Goal: Task Accomplishment & Management: Manage account settings

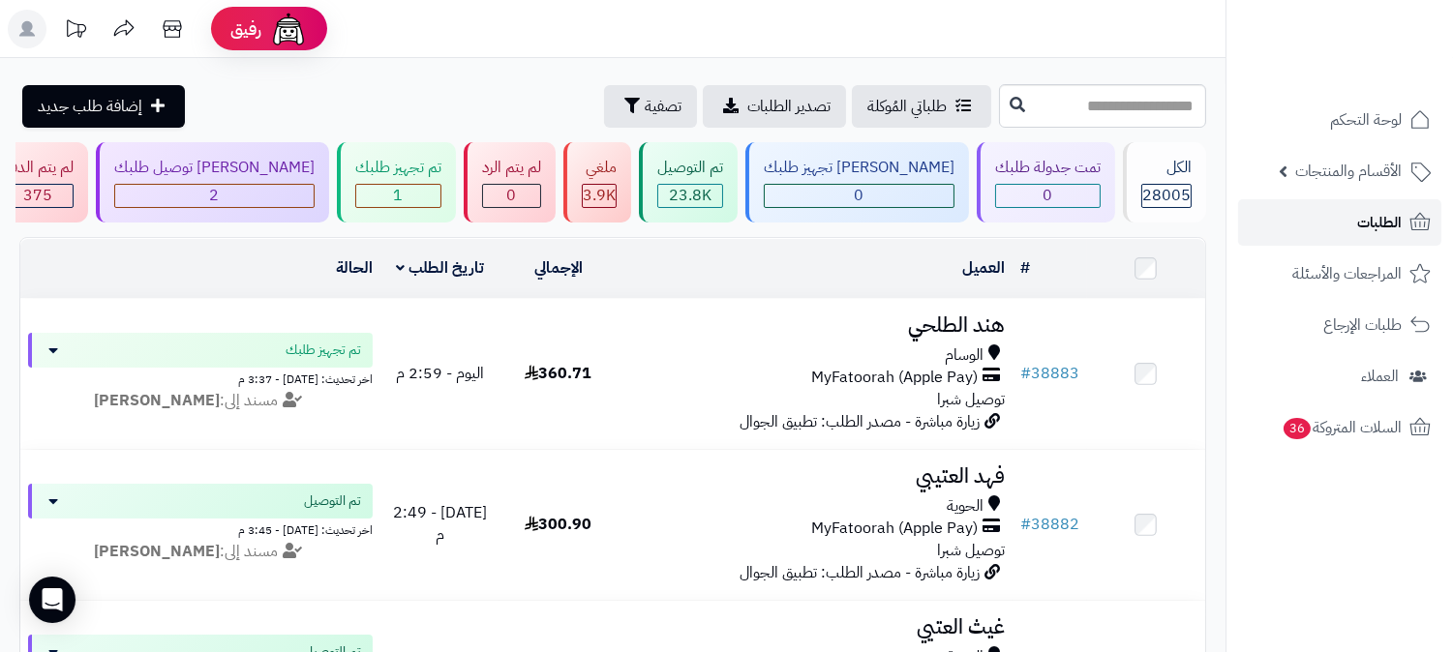
click at [1376, 225] on span "الطلبات" at bounding box center [1379, 222] width 45 height 27
click at [315, 172] on div "[PERSON_NAME] توصيل طلبك" at bounding box center [214, 168] width 200 height 22
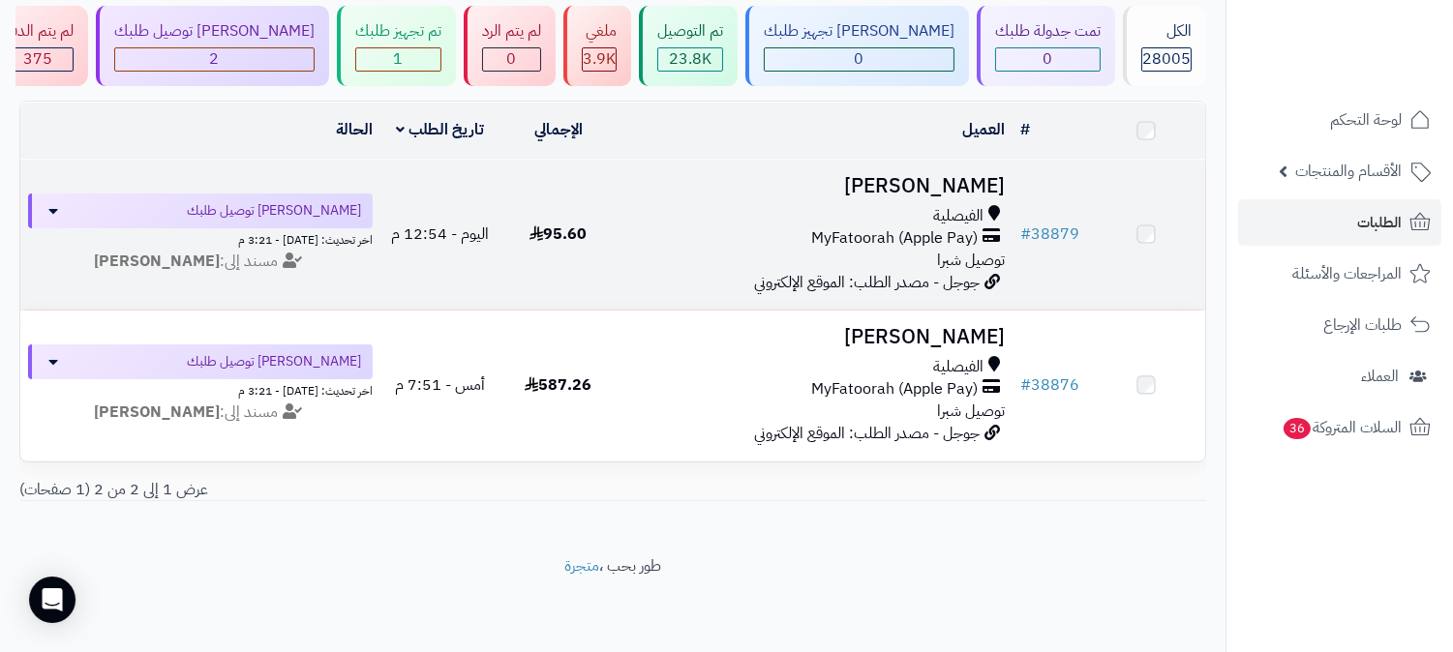
scroll to position [153, 0]
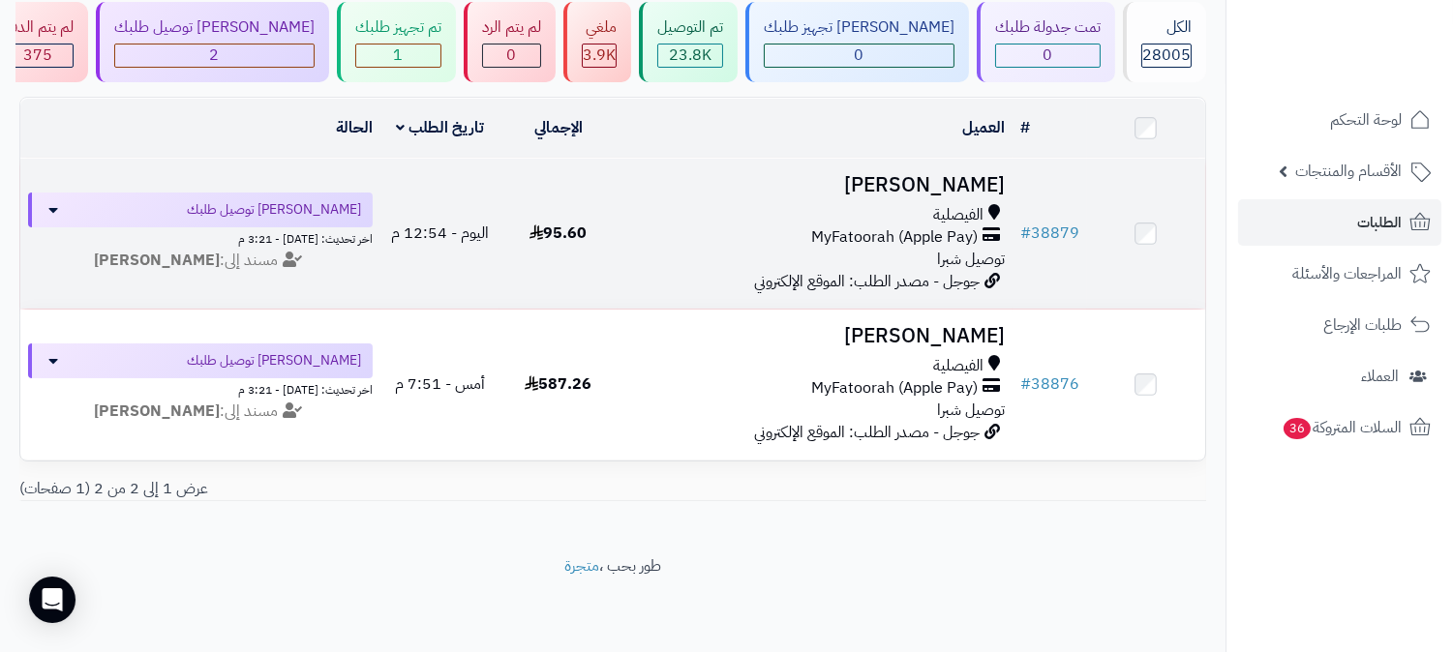
click at [951, 159] on td "فهد الزهراني الفيصلية MyFatoorah (Apple Pay) توصيل شبرا جوجل - مصدر الطلب: المو…" at bounding box center [815, 234] width 395 height 150
click at [951, 174] on h3 "[PERSON_NAME]" at bounding box center [814, 185] width 379 height 22
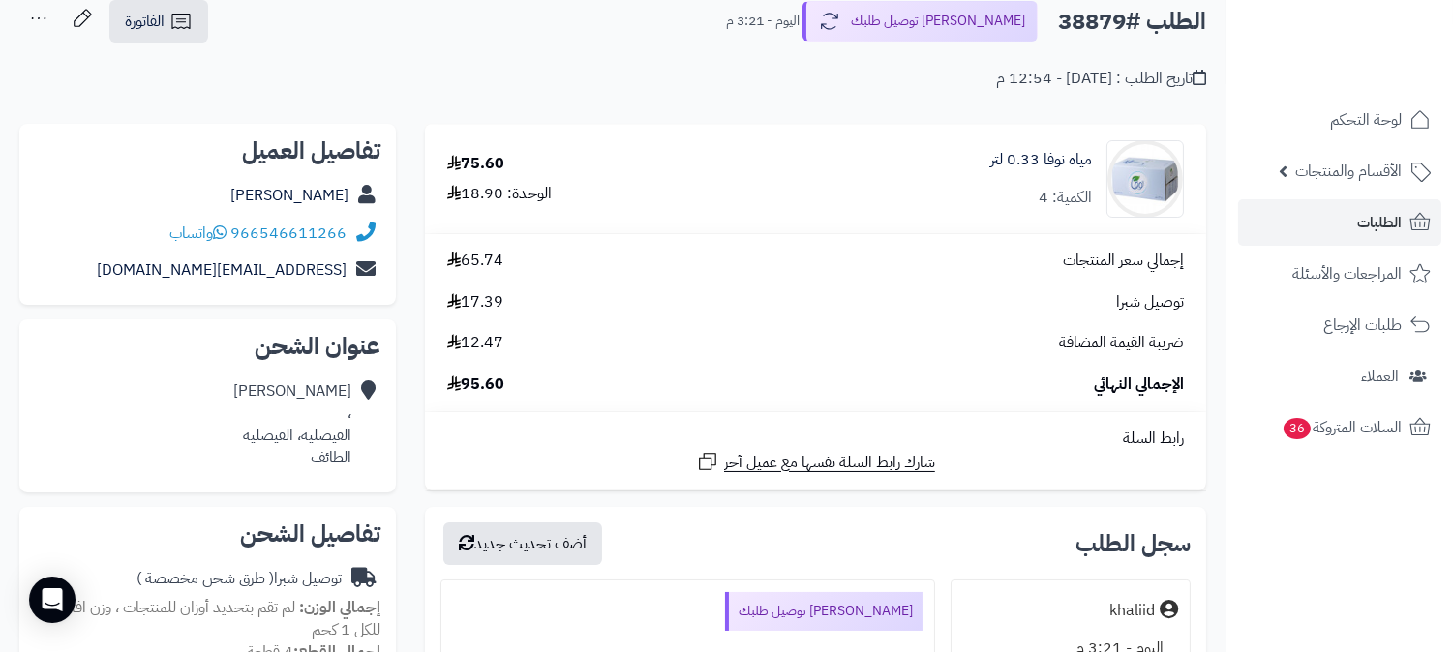
scroll to position [107, 0]
click at [1343, 227] on link "الطلبات" at bounding box center [1339, 222] width 203 height 46
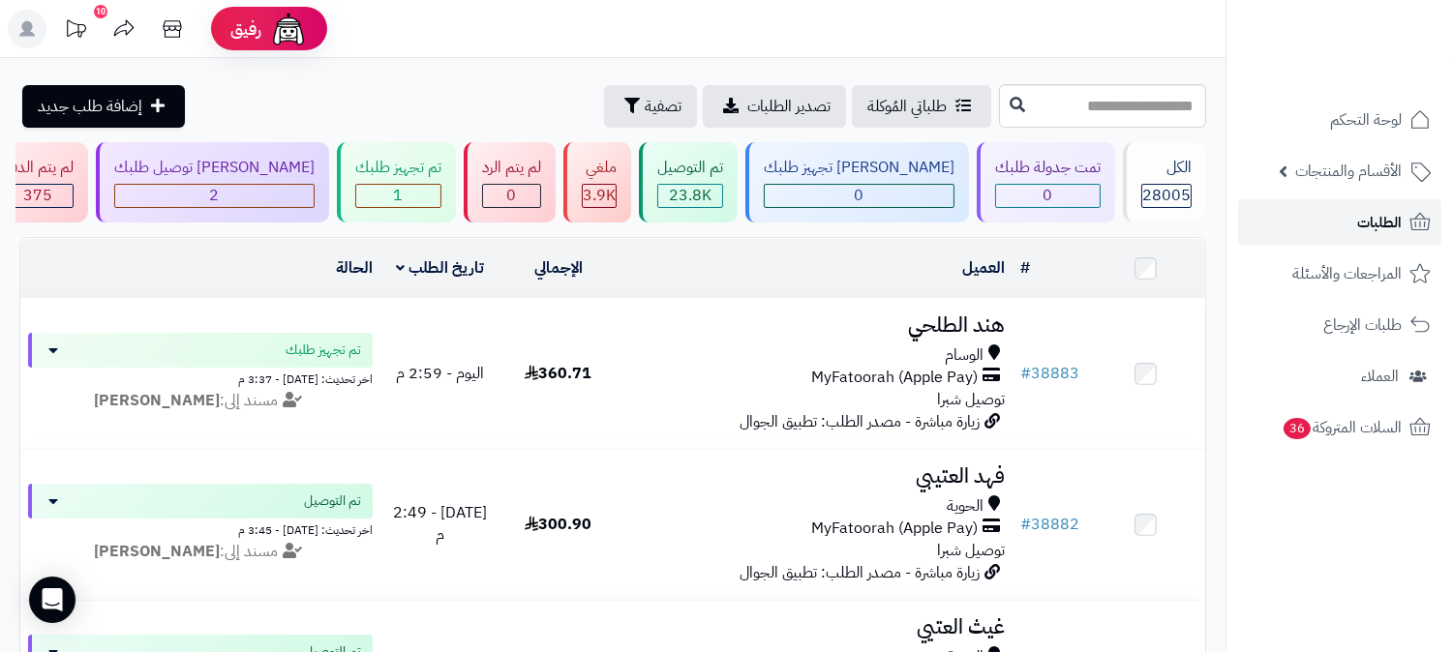
click at [1401, 218] on span "الطلبات" at bounding box center [1379, 222] width 45 height 27
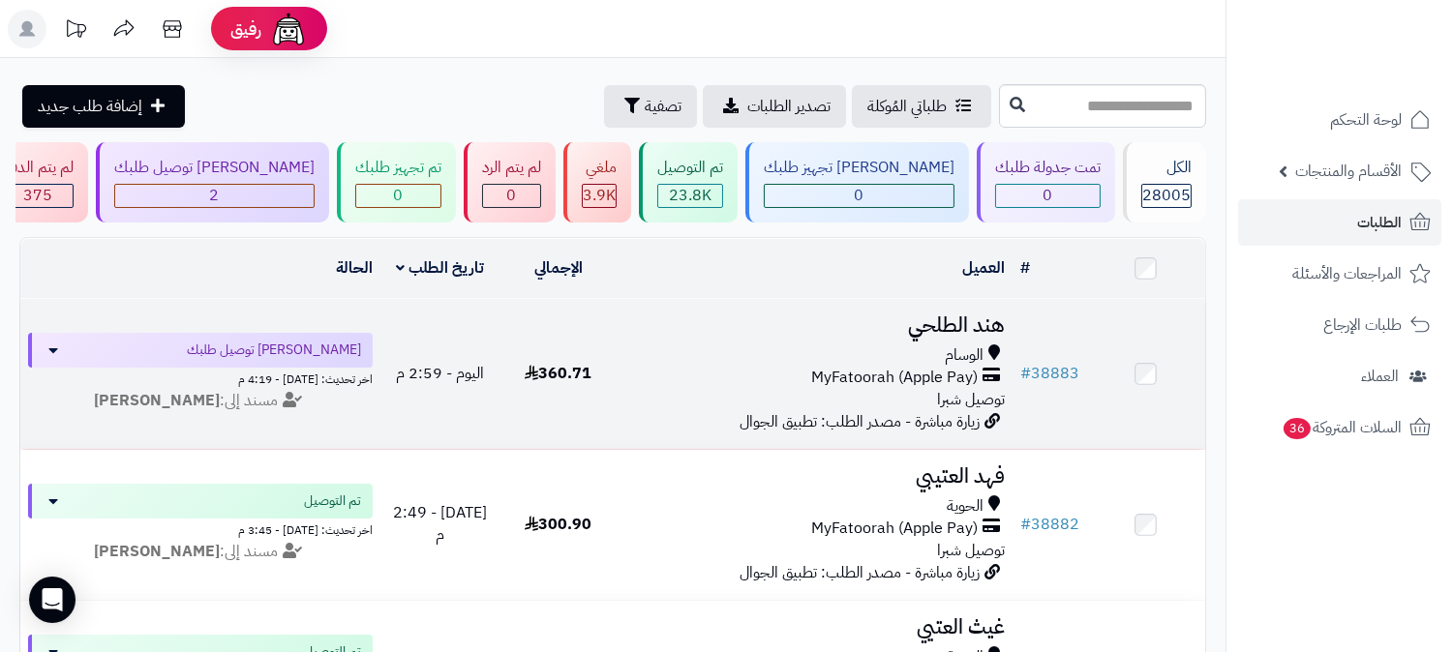
click at [940, 327] on h3 "هند الطلحي" at bounding box center [814, 326] width 379 height 22
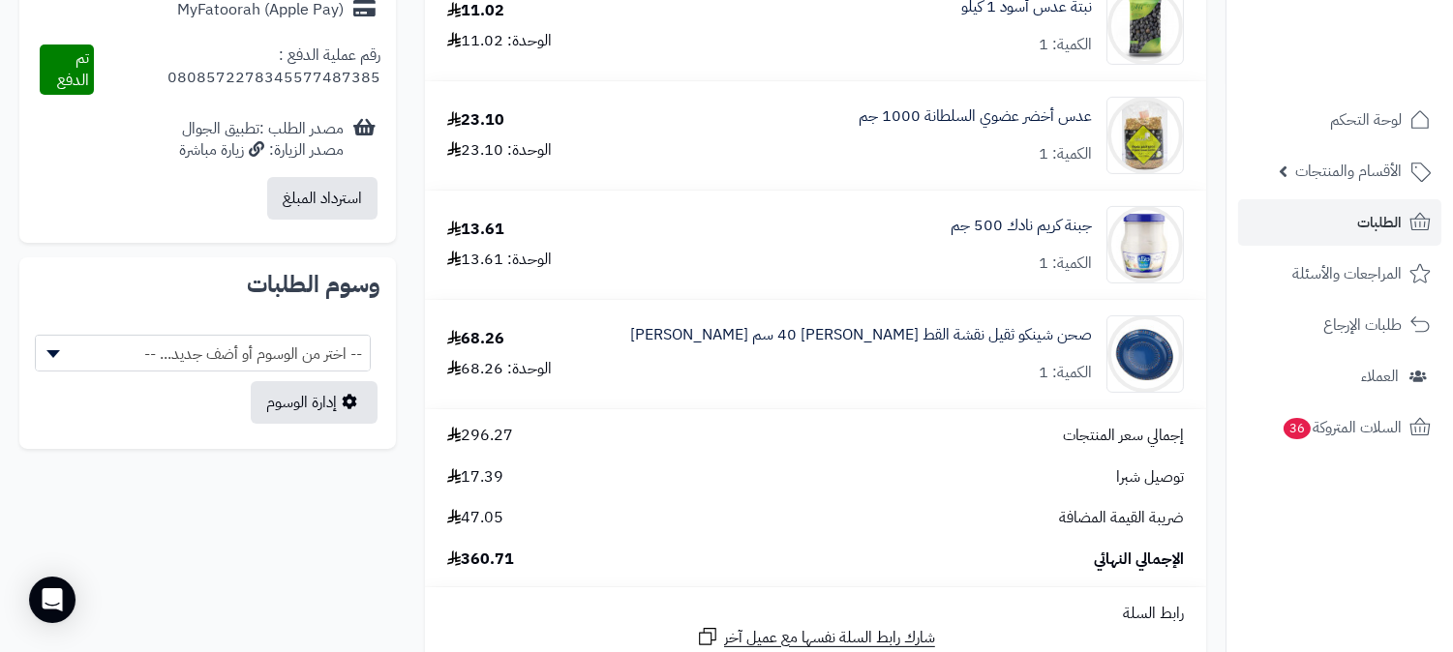
scroll to position [1290, 0]
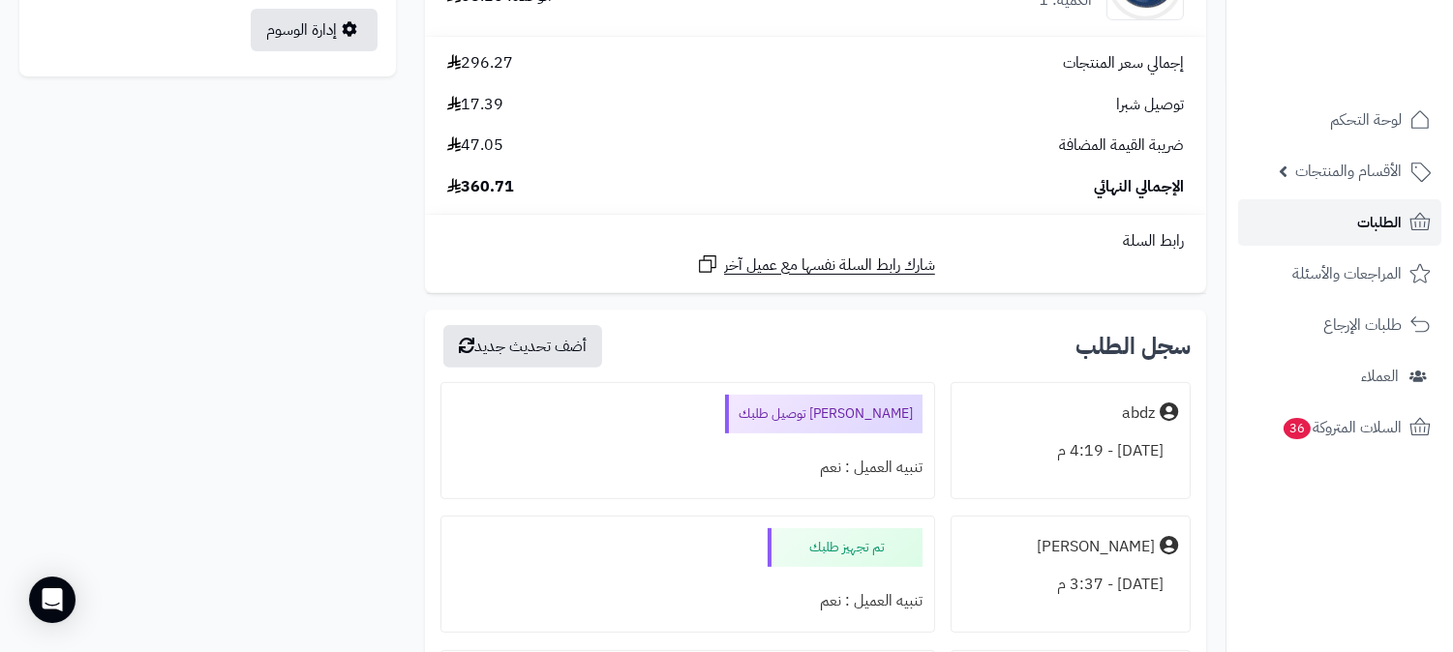
click at [1346, 220] on link "الطلبات" at bounding box center [1339, 222] width 203 height 46
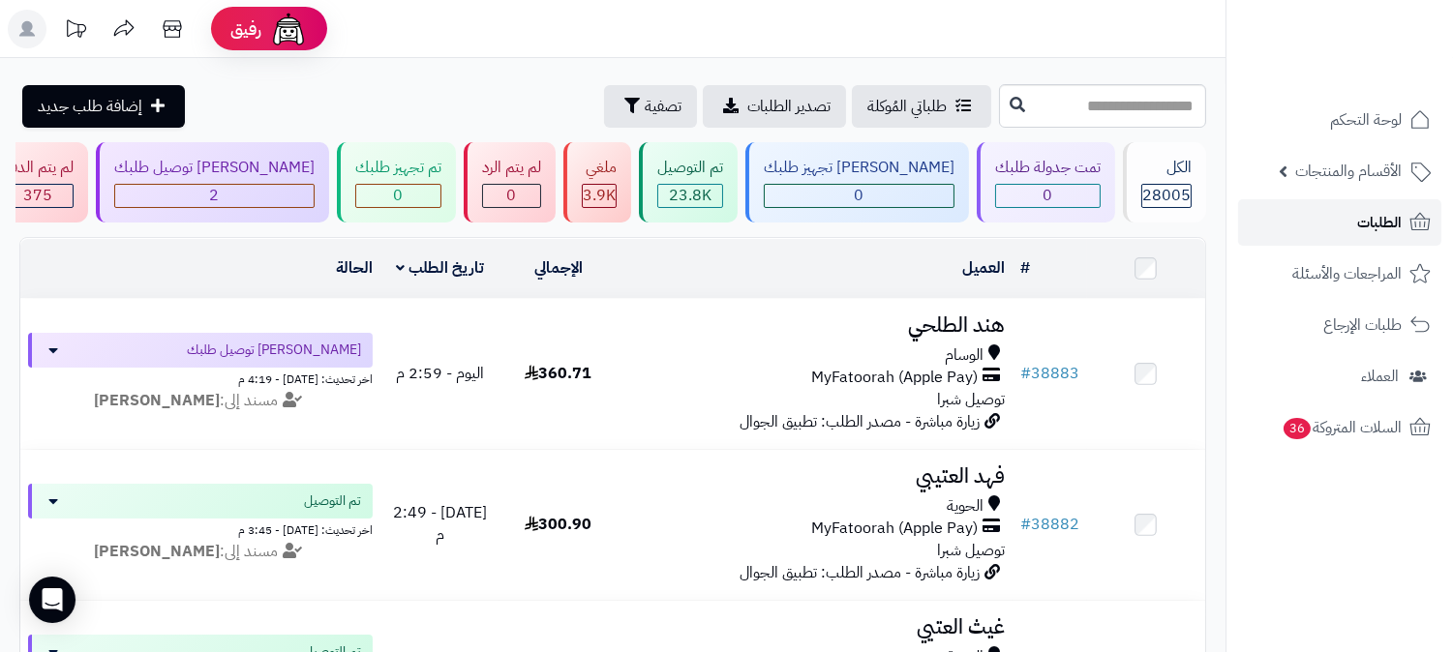
click at [1339, 221] on link "الطلبات" at bounding box center [1339, 222] width 203 height 46
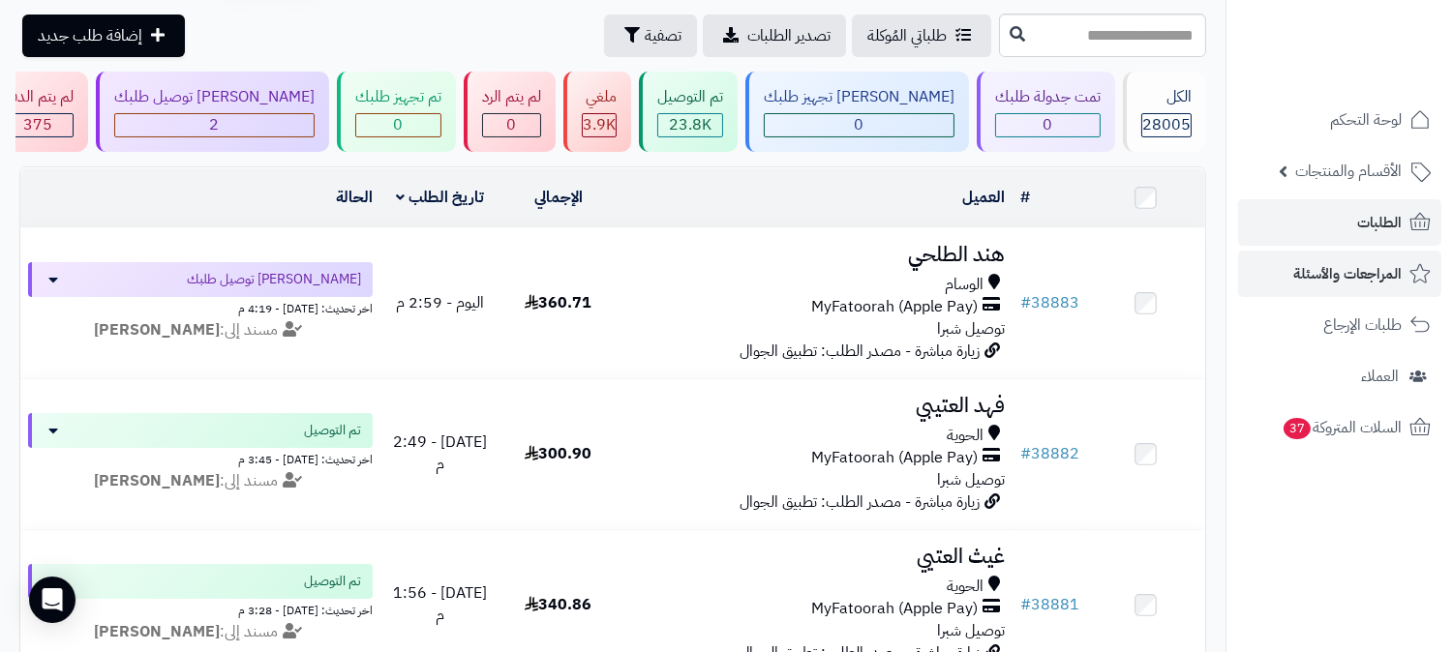
scroll to position [107, 0]
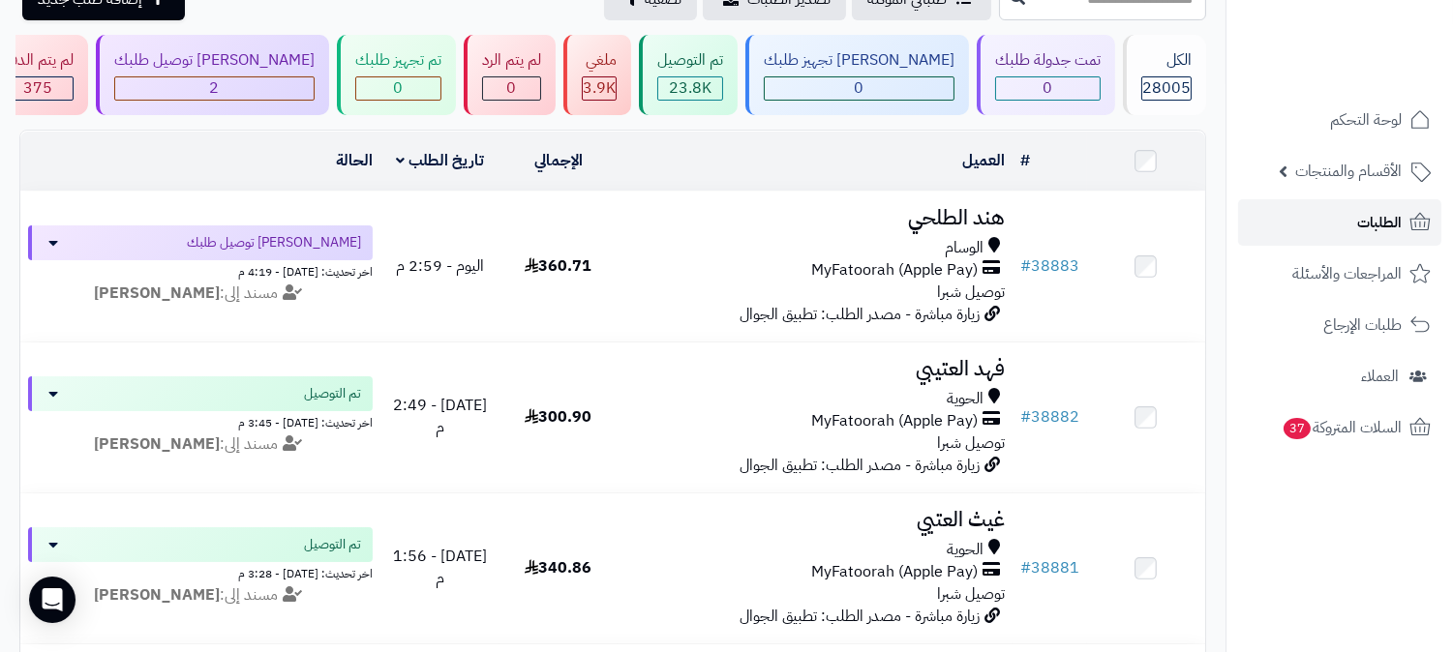
click at [1367, 226] on span "الطلبات" at bounding box center [1379, 222] width 45 height 27
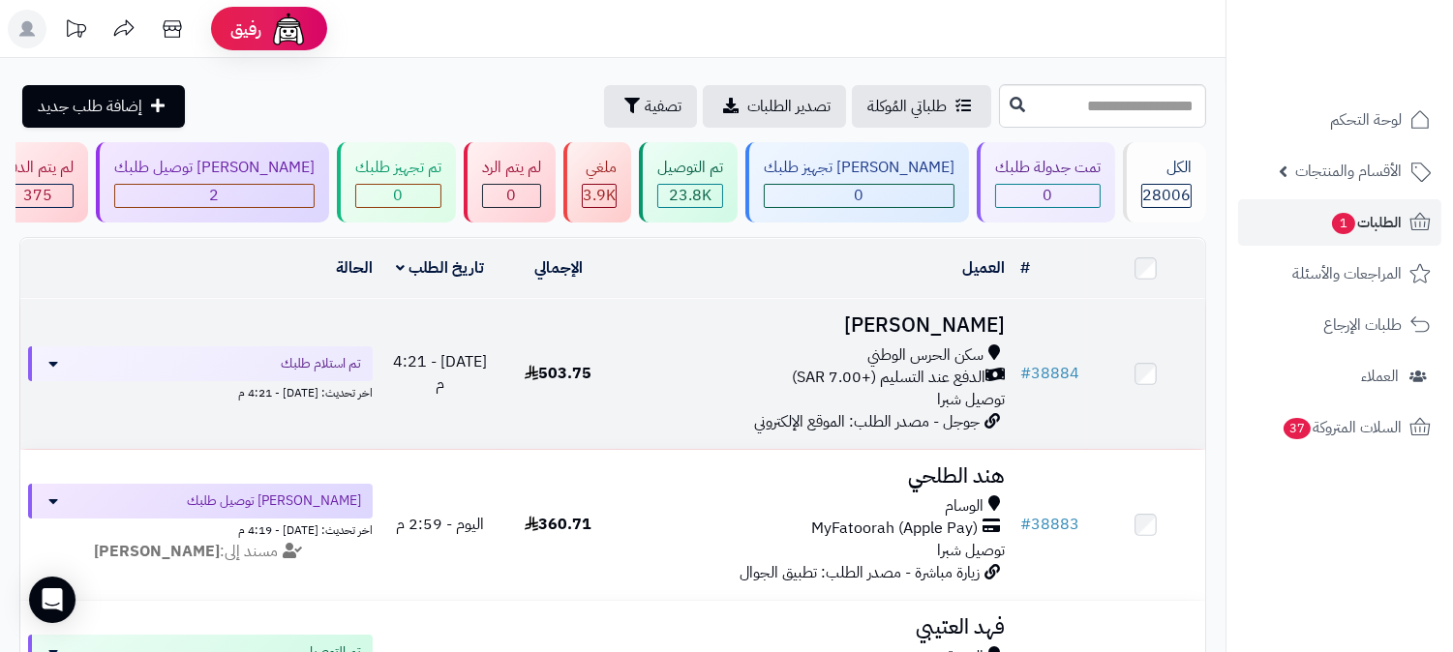
click at [927, 379] on span "الدفع عند التسليم (+7.00 SAR)" at bounding box center [889, 378] width 194 height 22
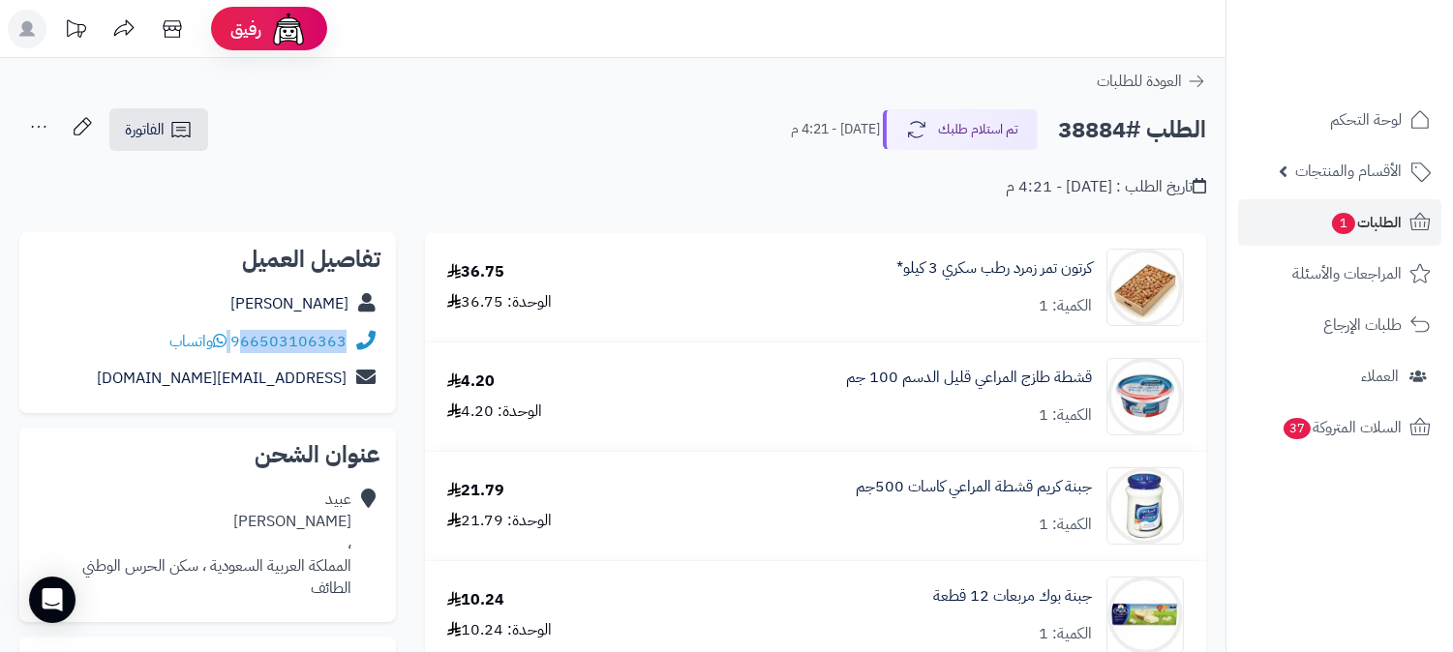
drag, startPoint x: 232, startPoint y: 337, endPoint x: 245, endPoint y: 340, distance: 12.9
click at [245, 340] on div "966503106363 واتساب" at bounding box center [257, 342] width 177 height 22
copy div "66503106363"
click at [1330, 215] on span "الطلبات 1" at bounding box center [1366, 222] width 72 height 27
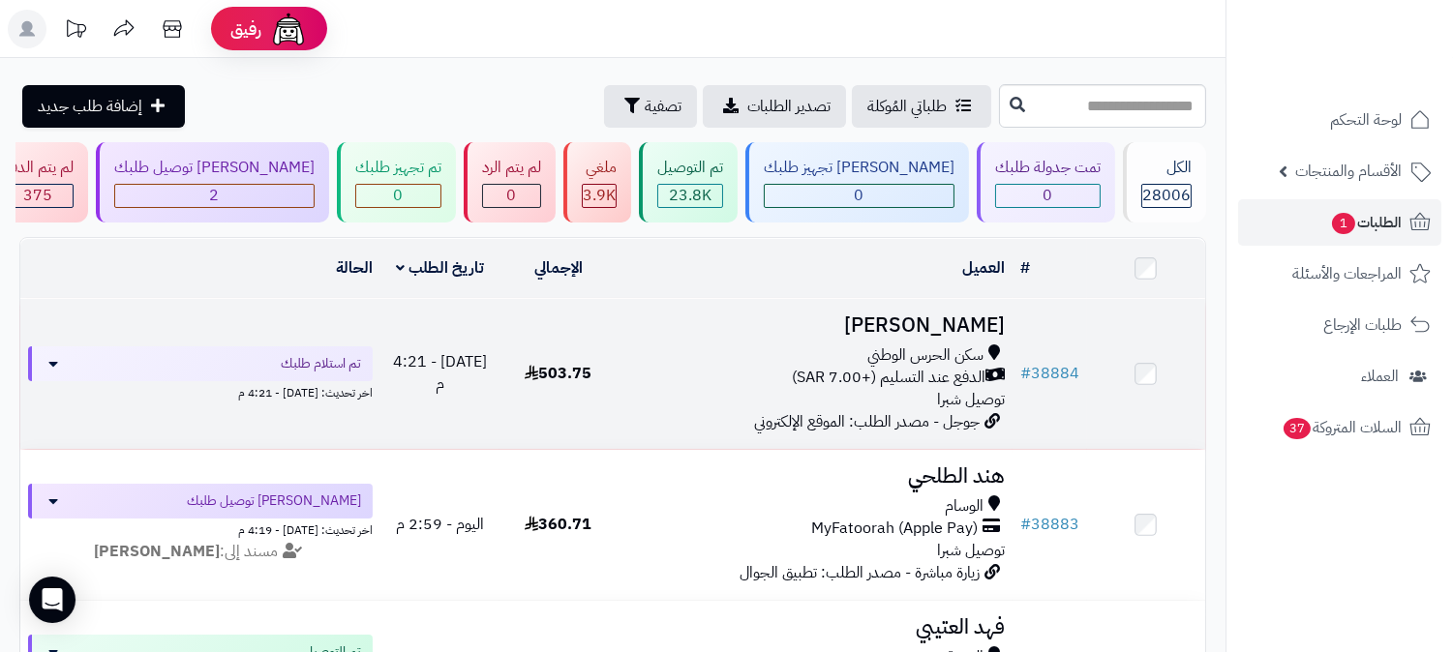
click at [898, 335] on h3 "[PERSON_NAME]" at bounding box center [814, 326] width 379 height 22
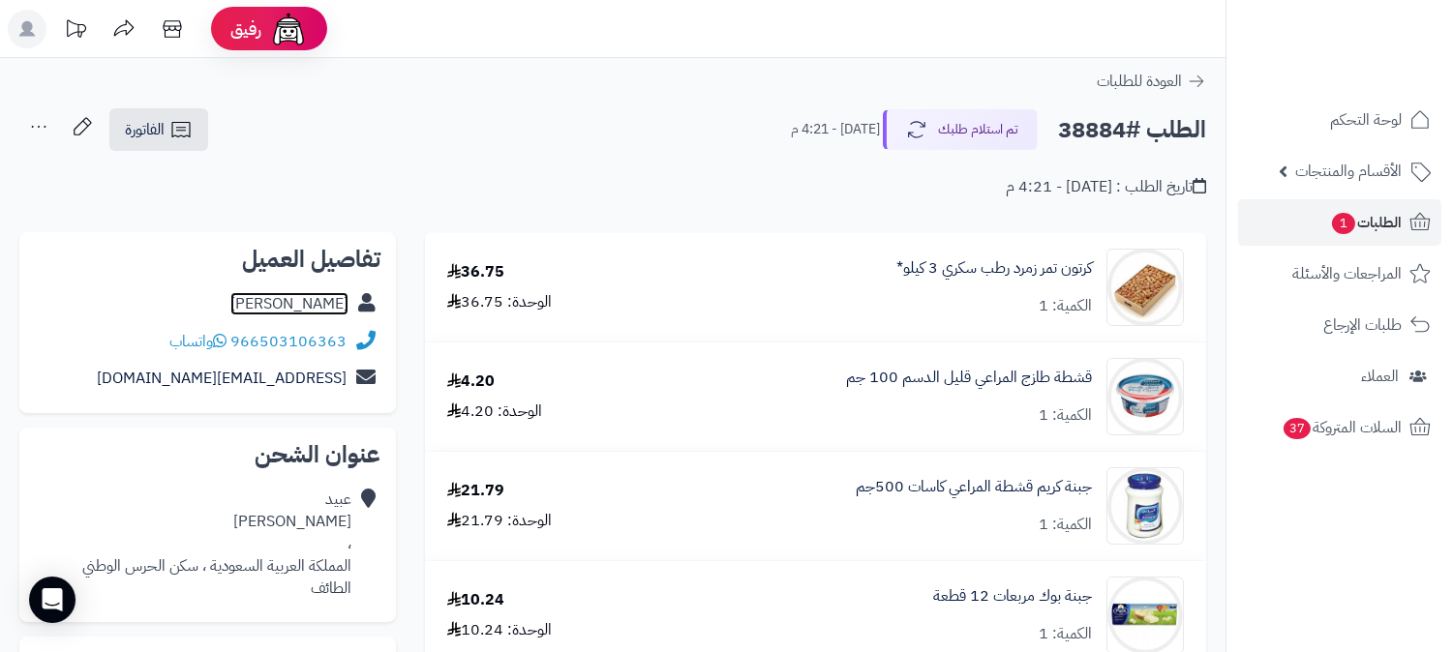
click at [296, 302] on link "[PERSON_NAME]" at bounding box center [289, 303] width 118 height 23
click at [1366, 228] on span "الطلبات 1" at bounding box center [1366, 222] width 72 height 27
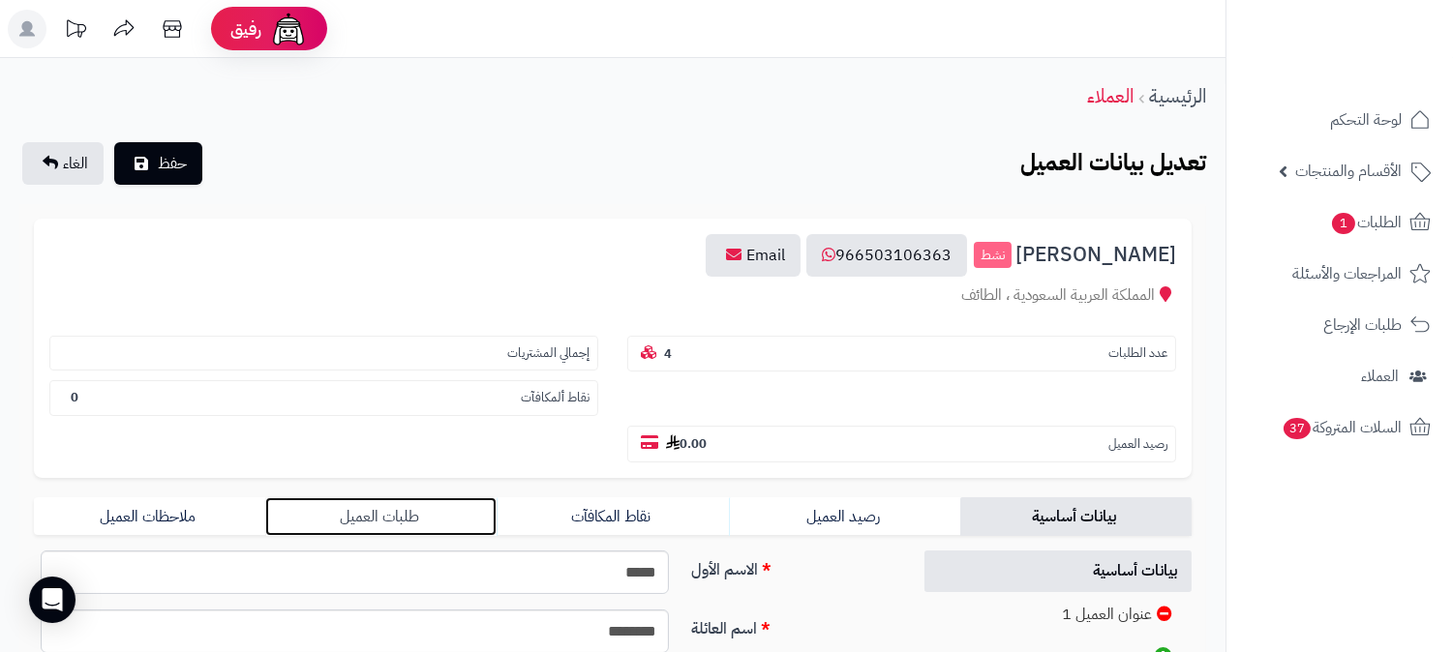
click at [379, 498] on link "طلبات العميل" at bounding box center [380, 517] width 231 height 39
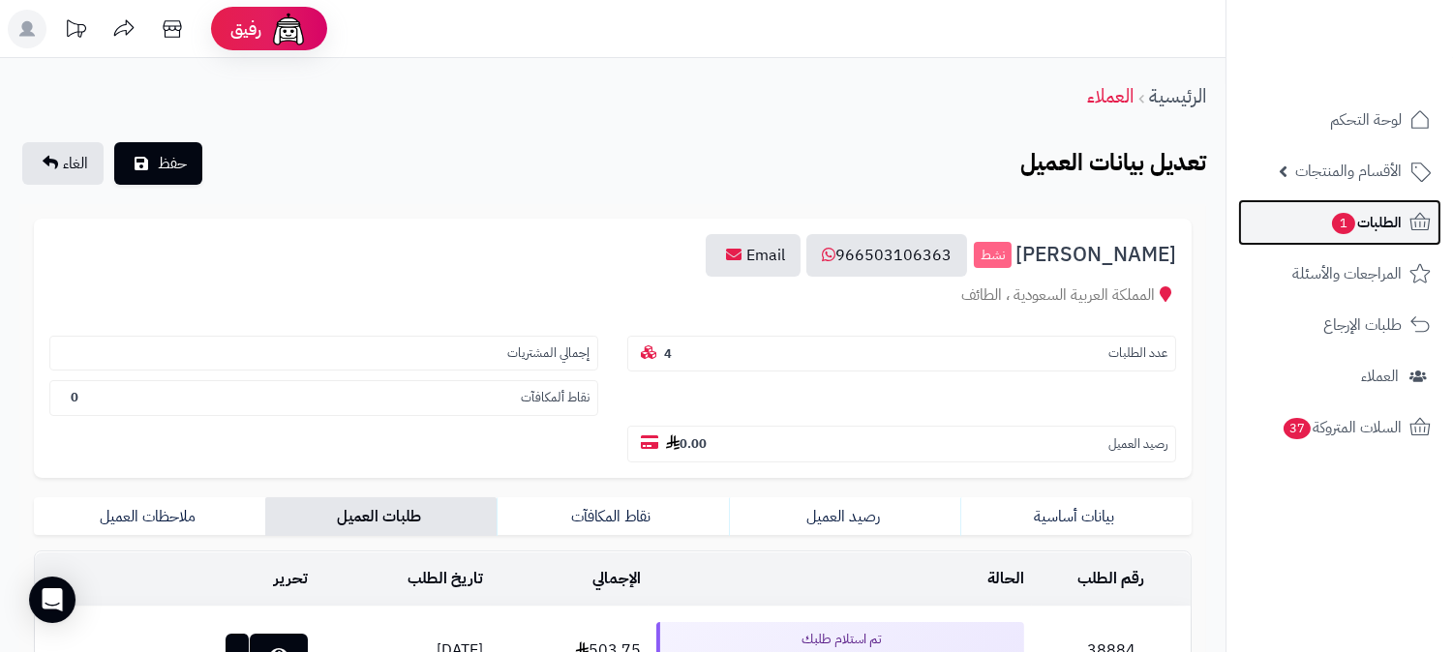
click at [1330, 221] on span "الطلبات 1" at bounding box center [1366, 222] width 72 height 27
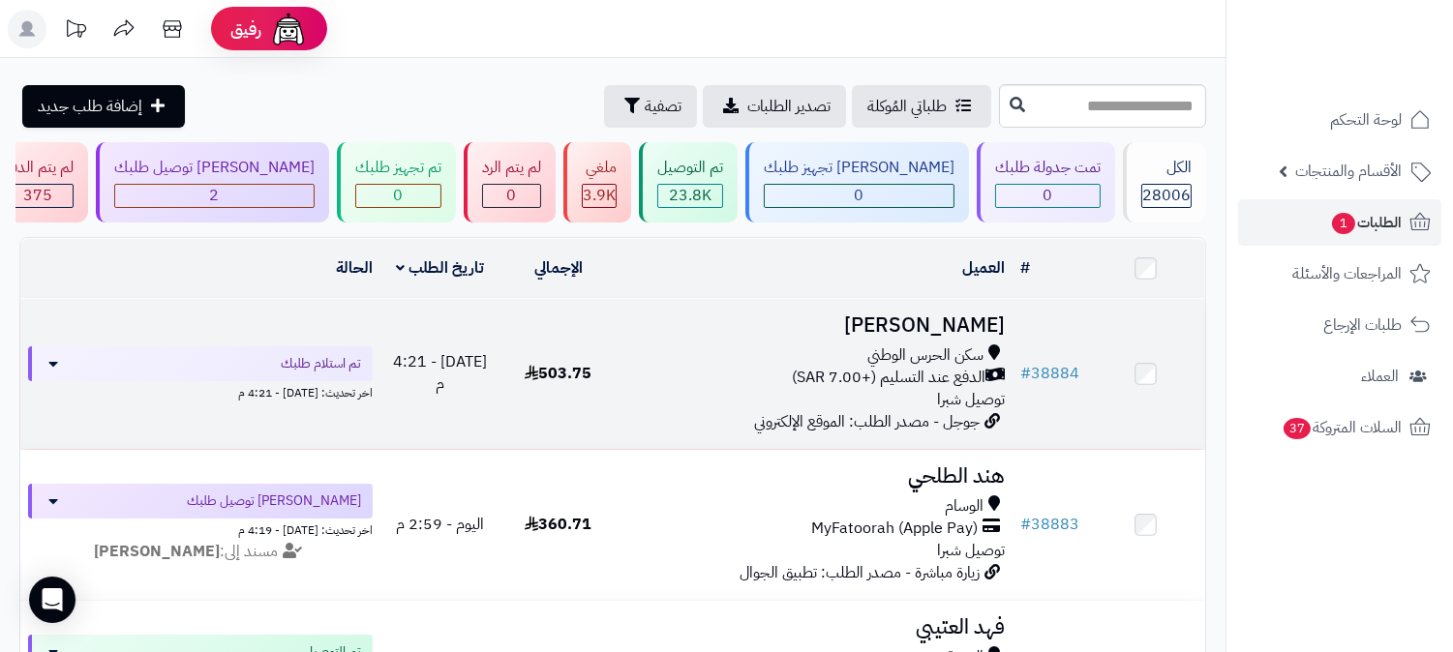
click at [922, 369] on span "الدفع عند التسليم (+7.00 SAR)" at bounding box center [889, 378] width 194 height 22
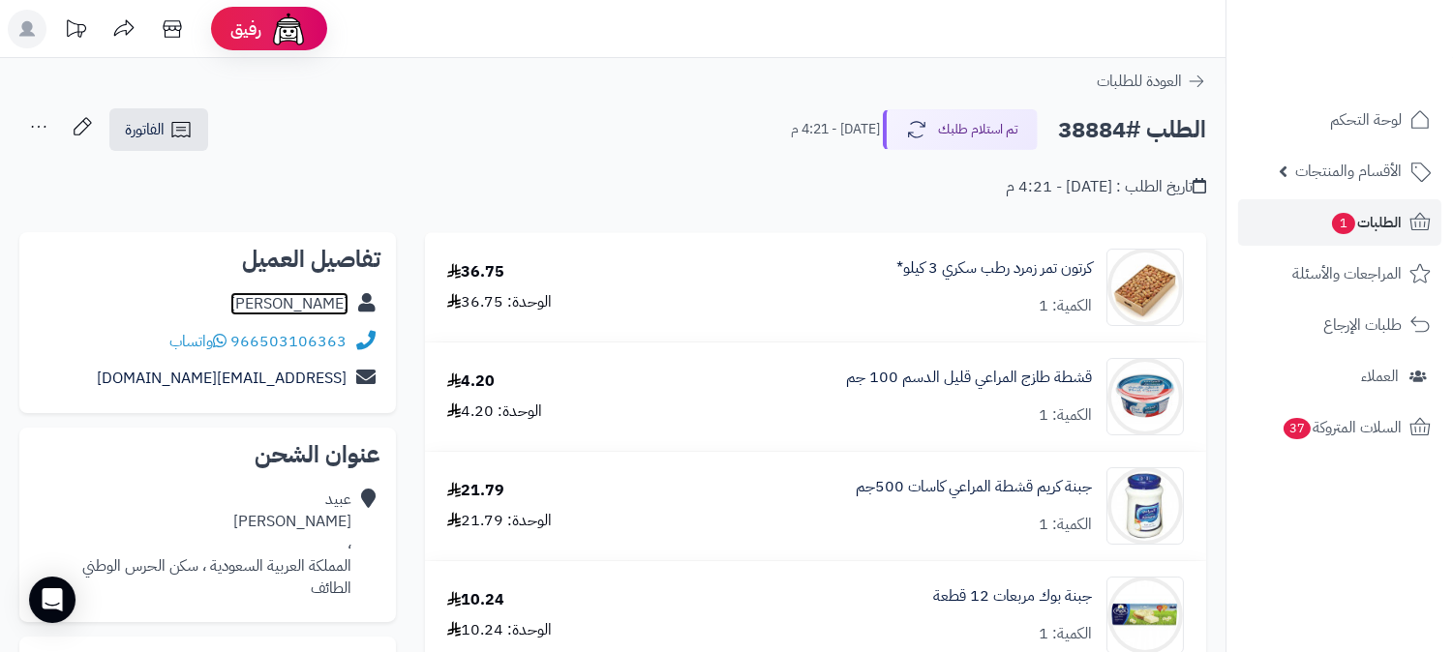
click at [292, 303] on link "[PERSON_NAME]" at bounding box center [289, 303] width 118 height 23
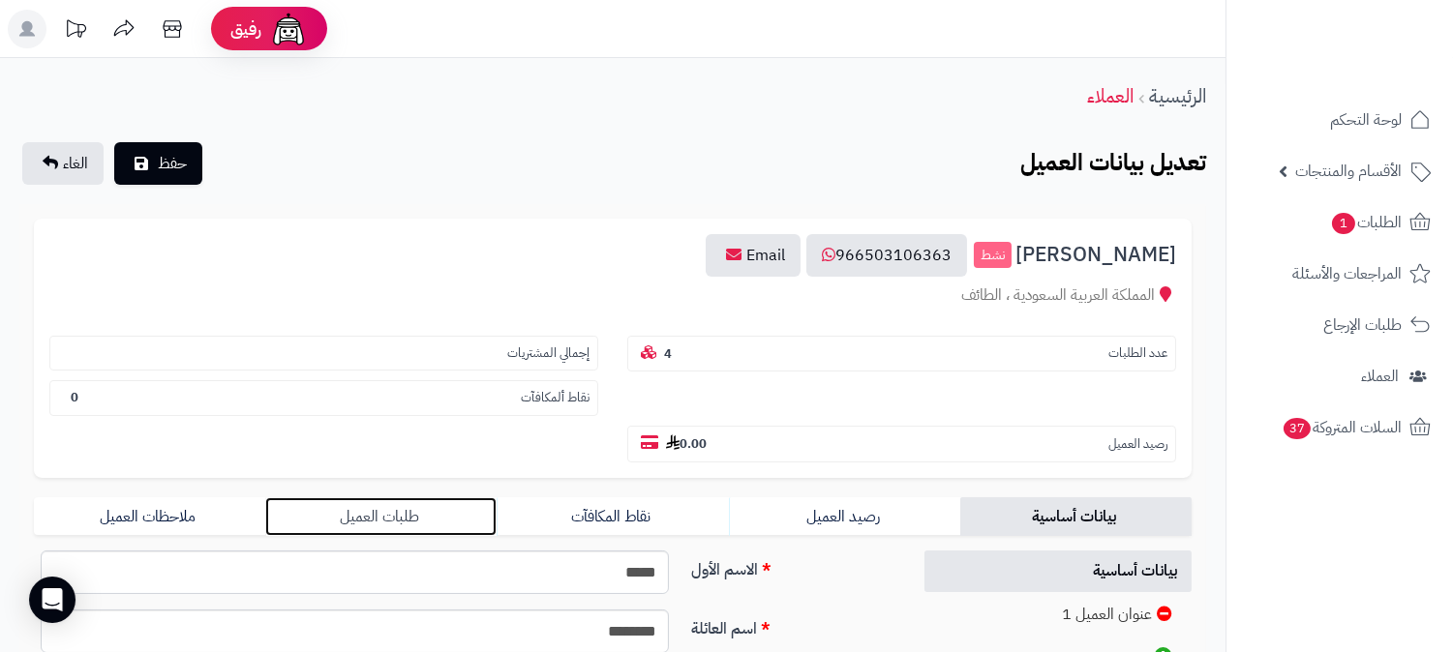
click at [412, 498] on link "طلبات العميل" at bounding box center [380, 517] width 231 height 39
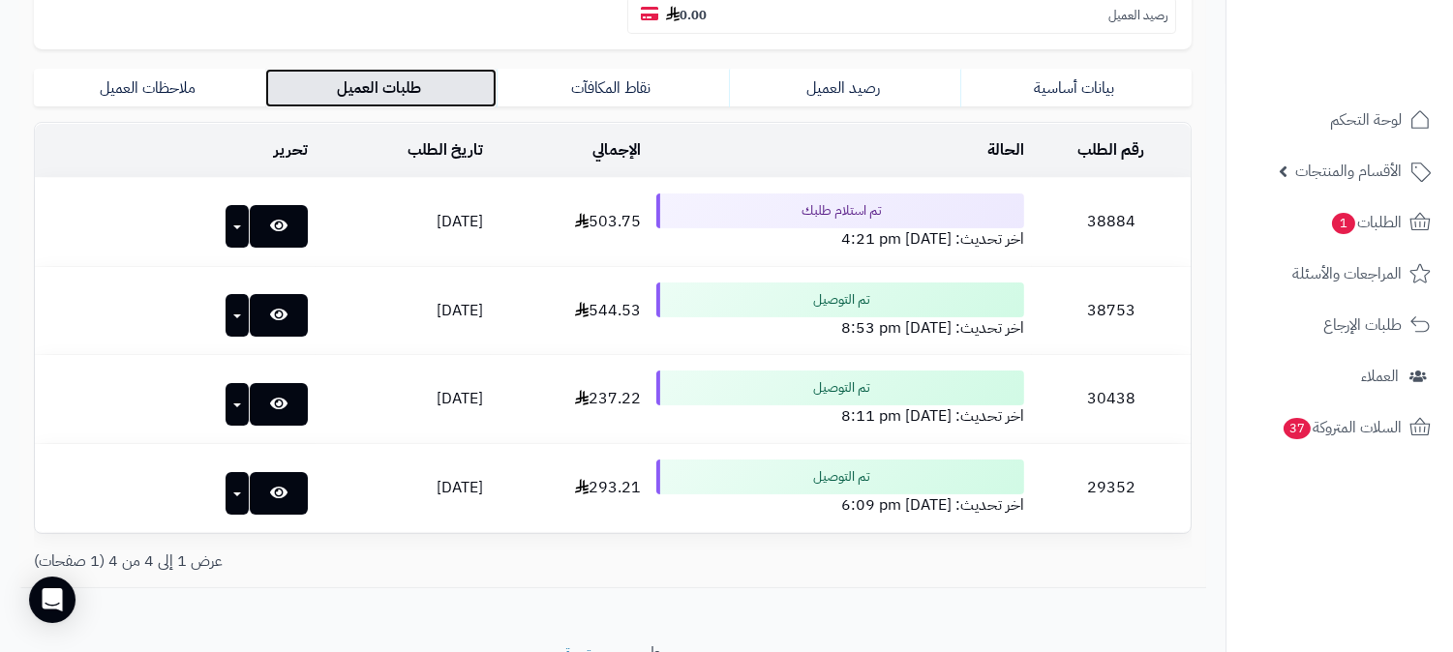
scroll to position [430, 0]
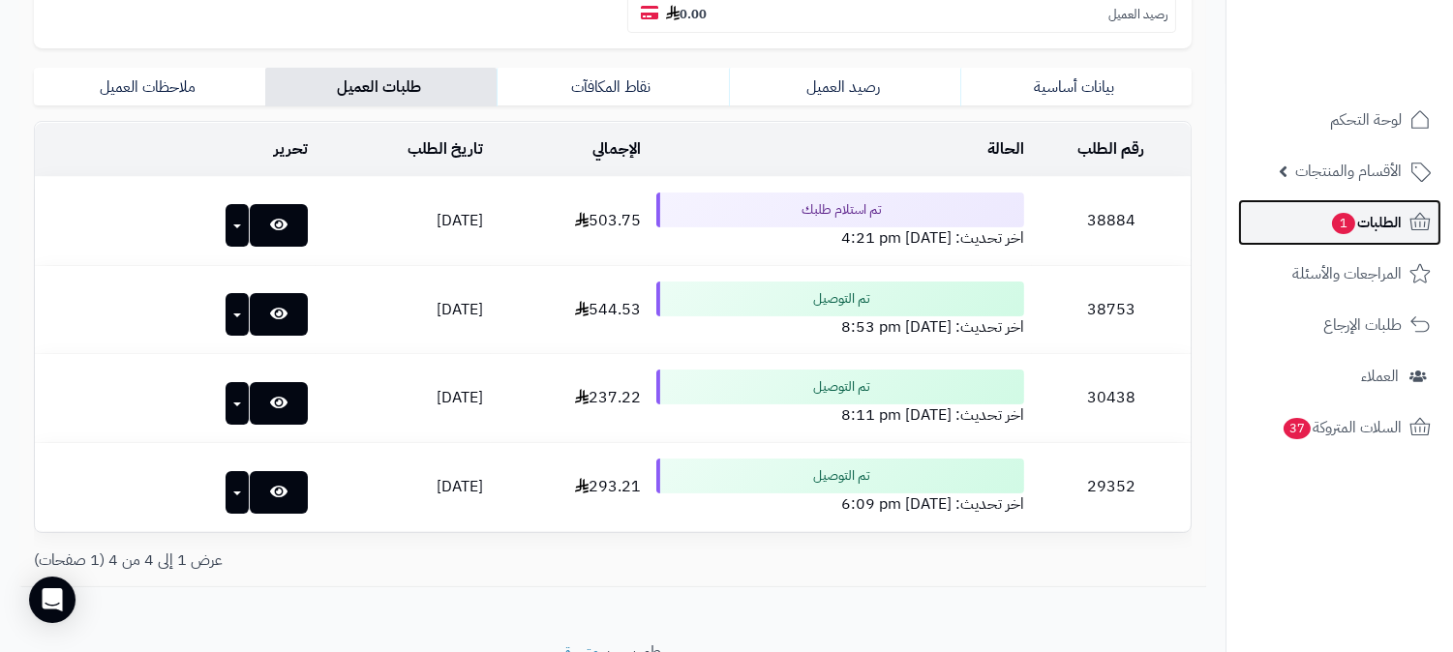
click at [1314, 238] on link "الطلبات 1" at bounding box center [1339, 222] width 203 height 46
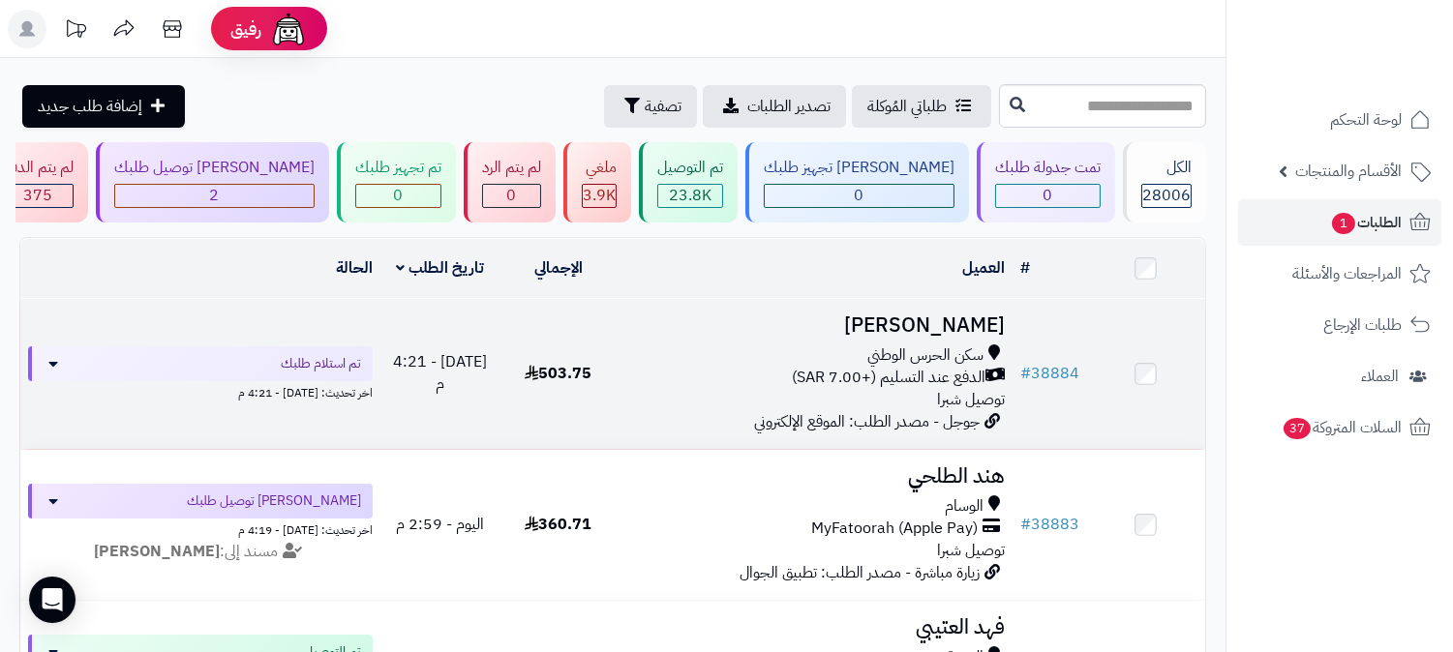
click at [941, 354] on span "سكن الحرس الوطني" at bounding box center [925, 356] width 116 height 22
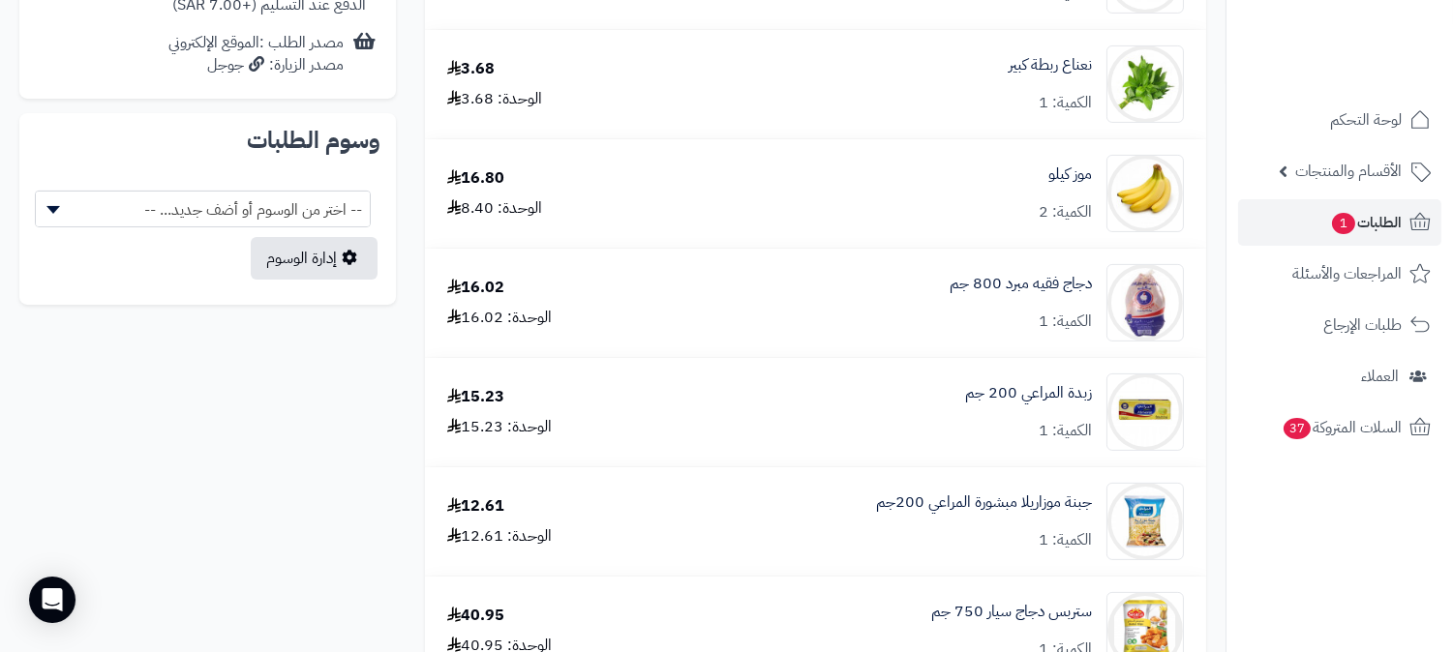
scroll to position [968, 0]
click at [1330, 221] on span "الطلبات 1" at bounding box center [1366, 222] width 72 height 27
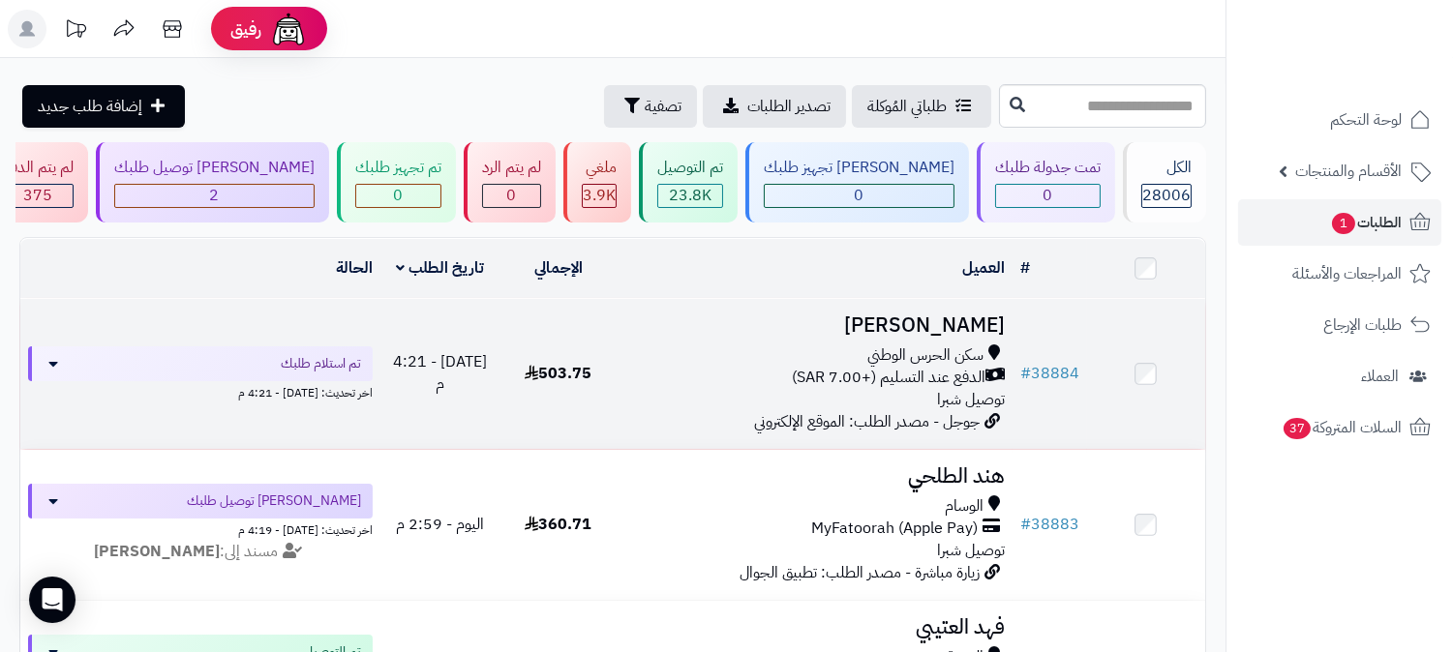
click at [947, 331] on h3 "[PERSON_NAME]" at bounding box center [814, 326] width 379 height 22
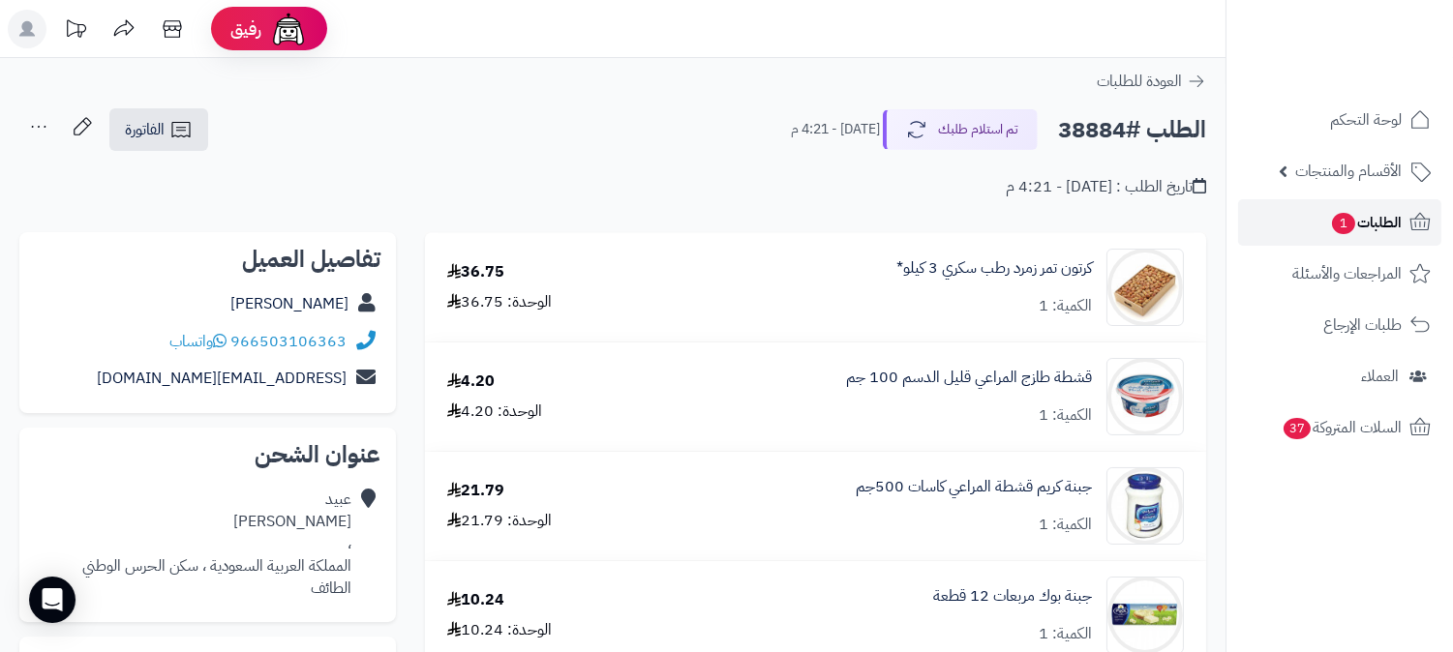
click at [1405, 214] on link "الطلبات 1" at bounding box center [1339, 222] width 203 height 46
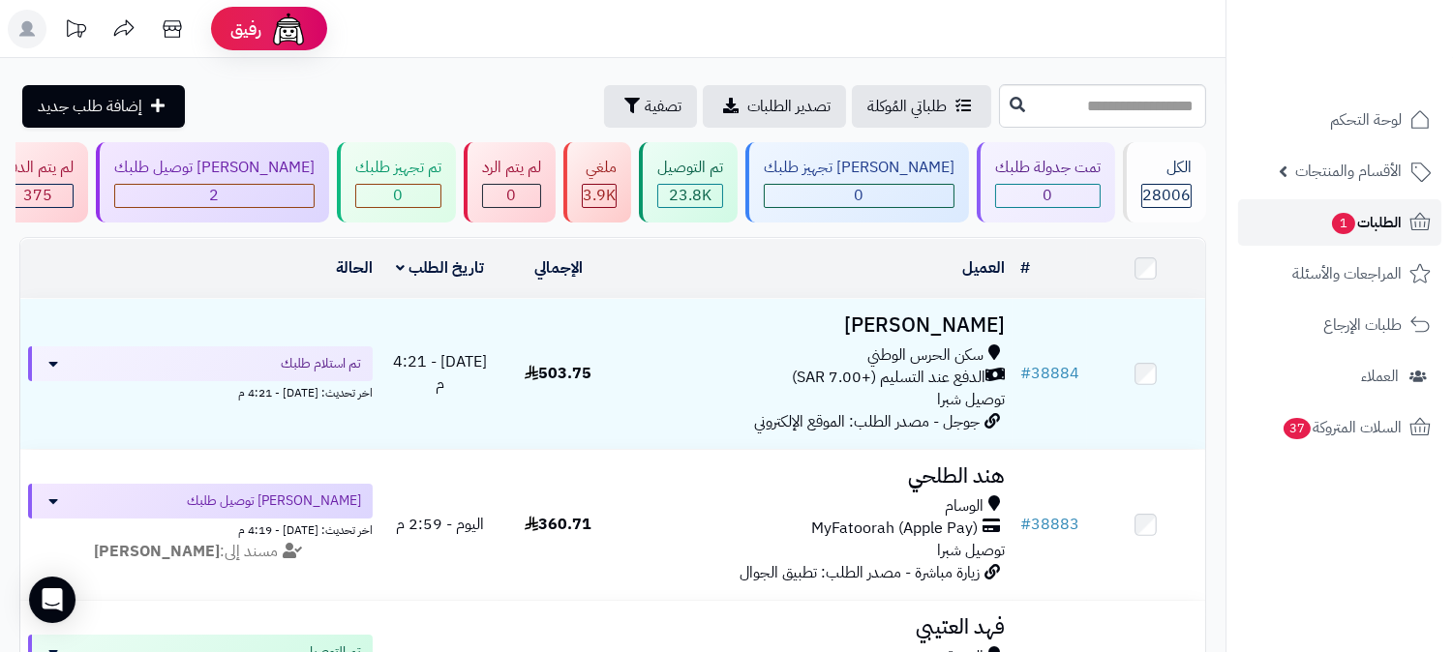
click at [1395, 220] on span "الطلبات 1" at bounding box center [1366, 222] width 72 height 27
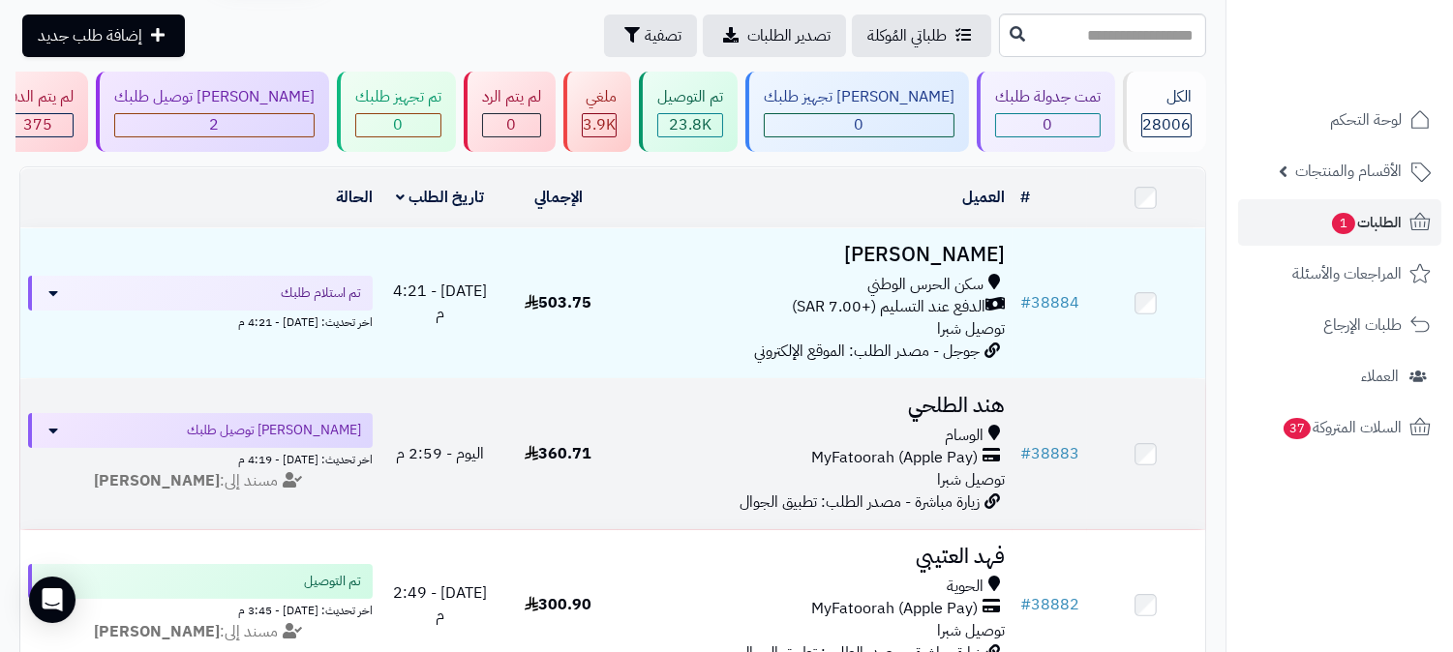
scroll to position [107, 0]
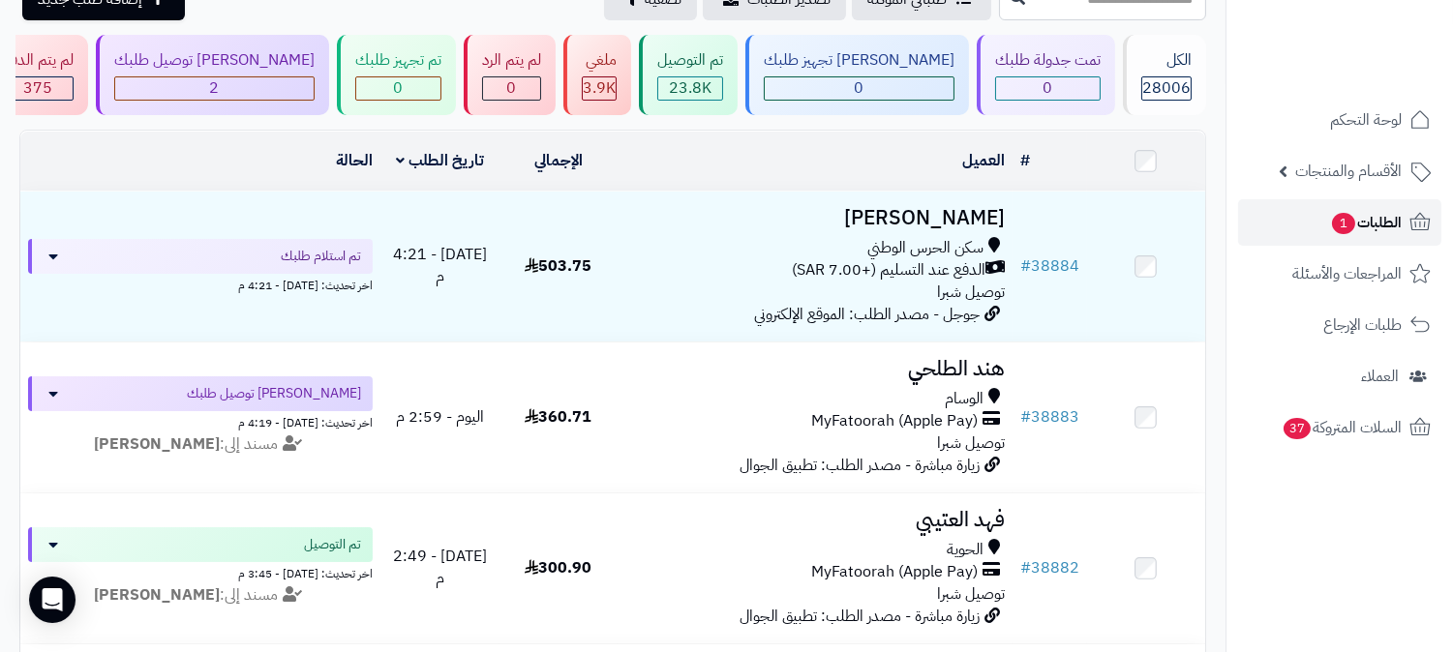
click at [1401, 211] on span "الطلبات 1" at bounding box center [1366, 222] width 72 height 27
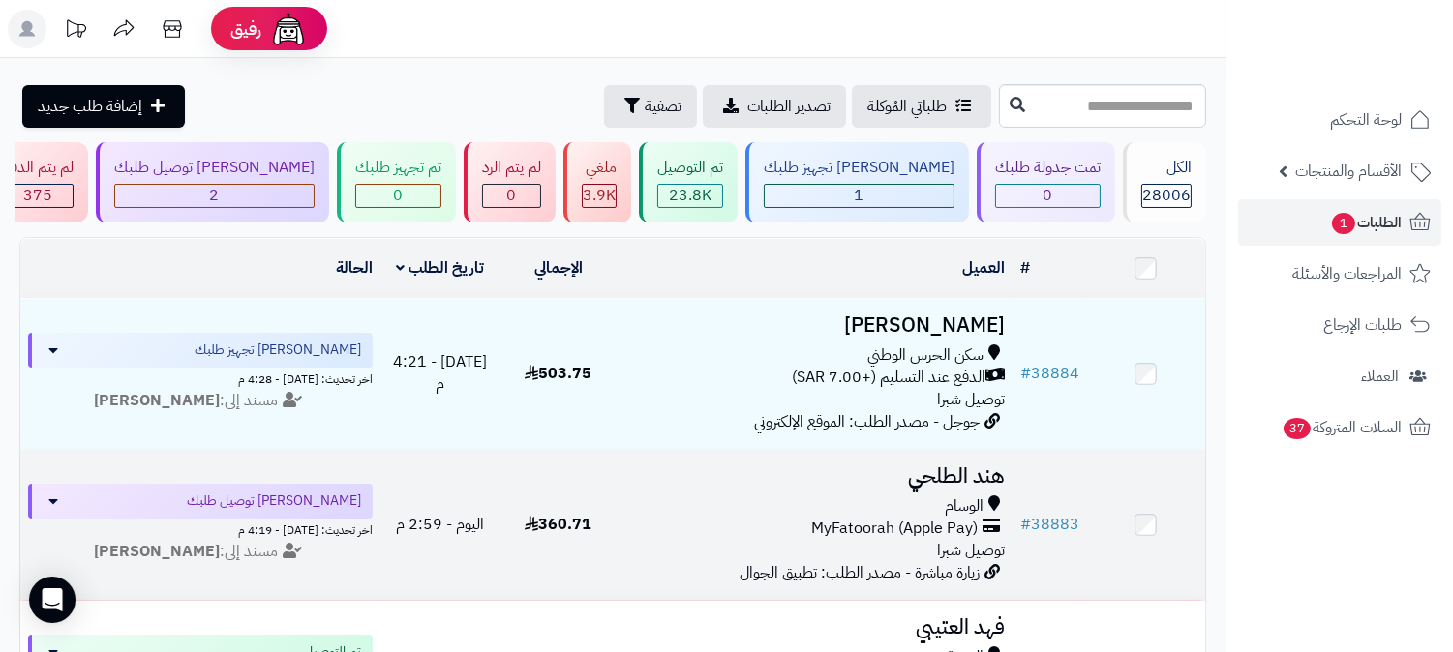
click at [975, 474] on h3 "هند الطلحي" at bounding box center [814, 477] width 379 height 22
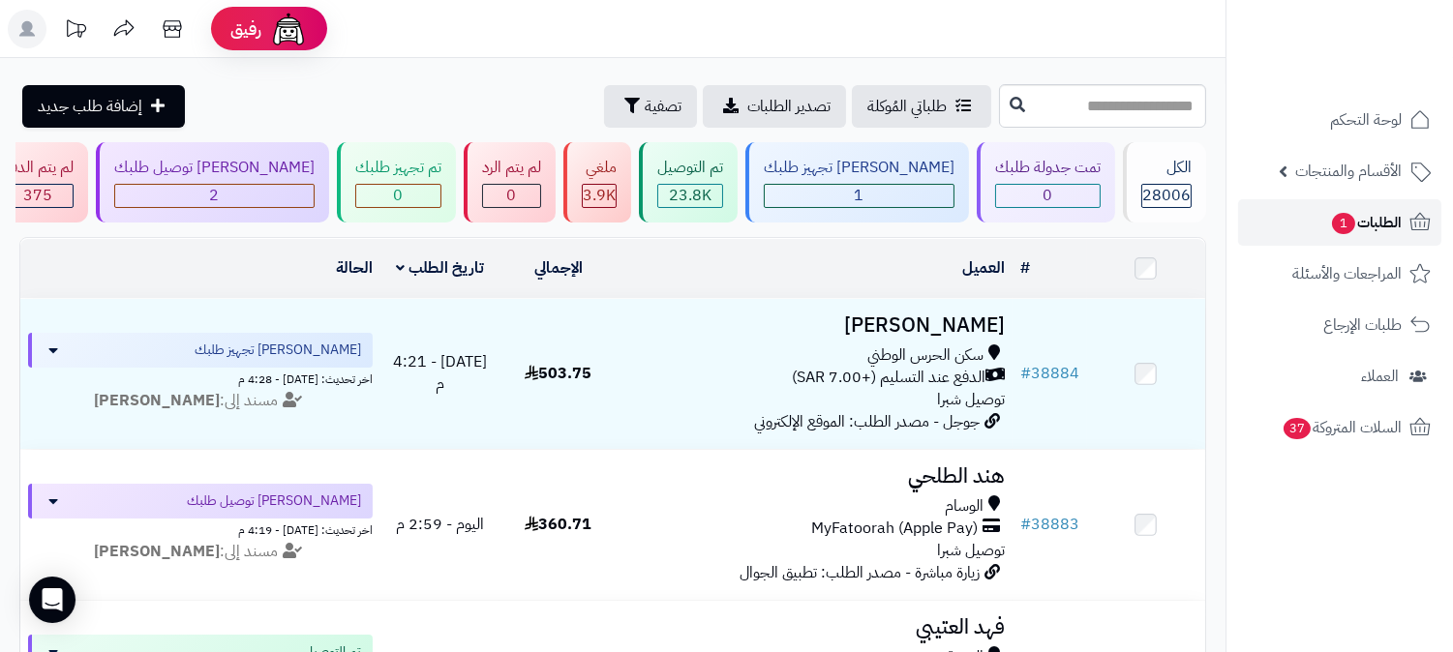
click at [1338, 226] on span "1" at bounding box center [1343, 223] width 25 height 23
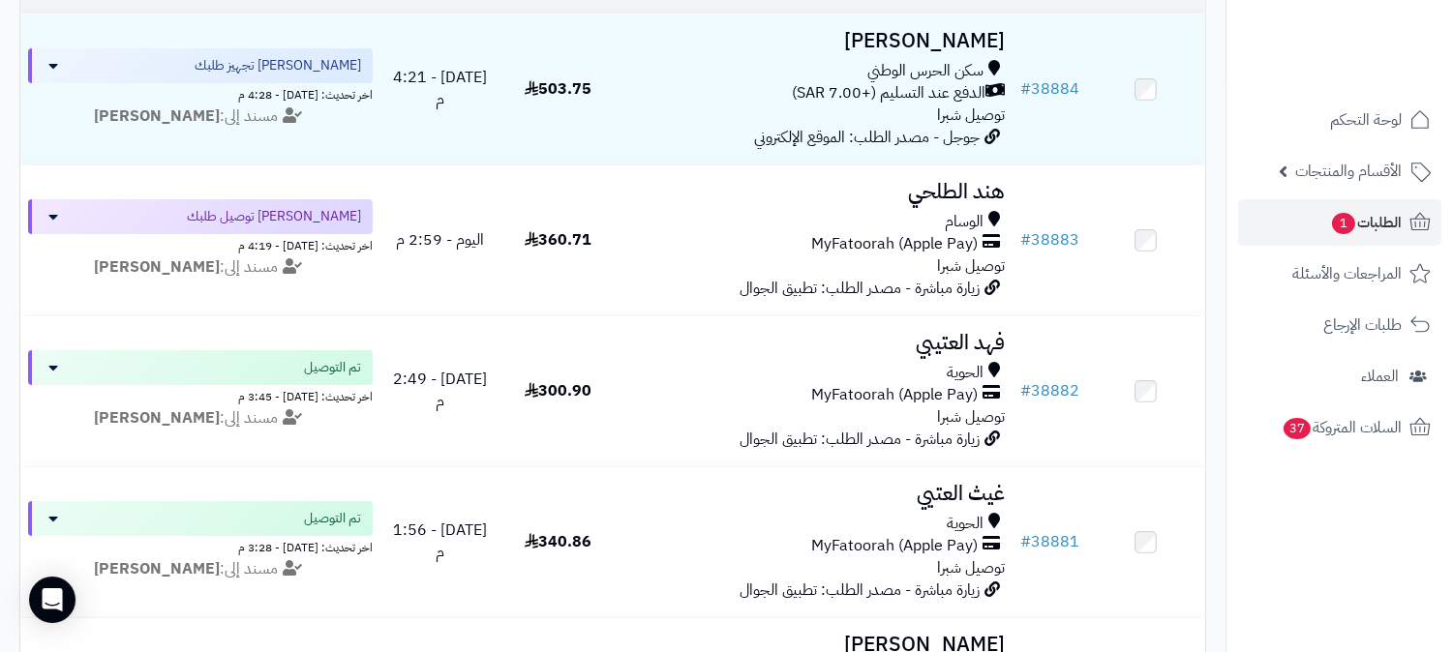
scroll to position [322, 0]
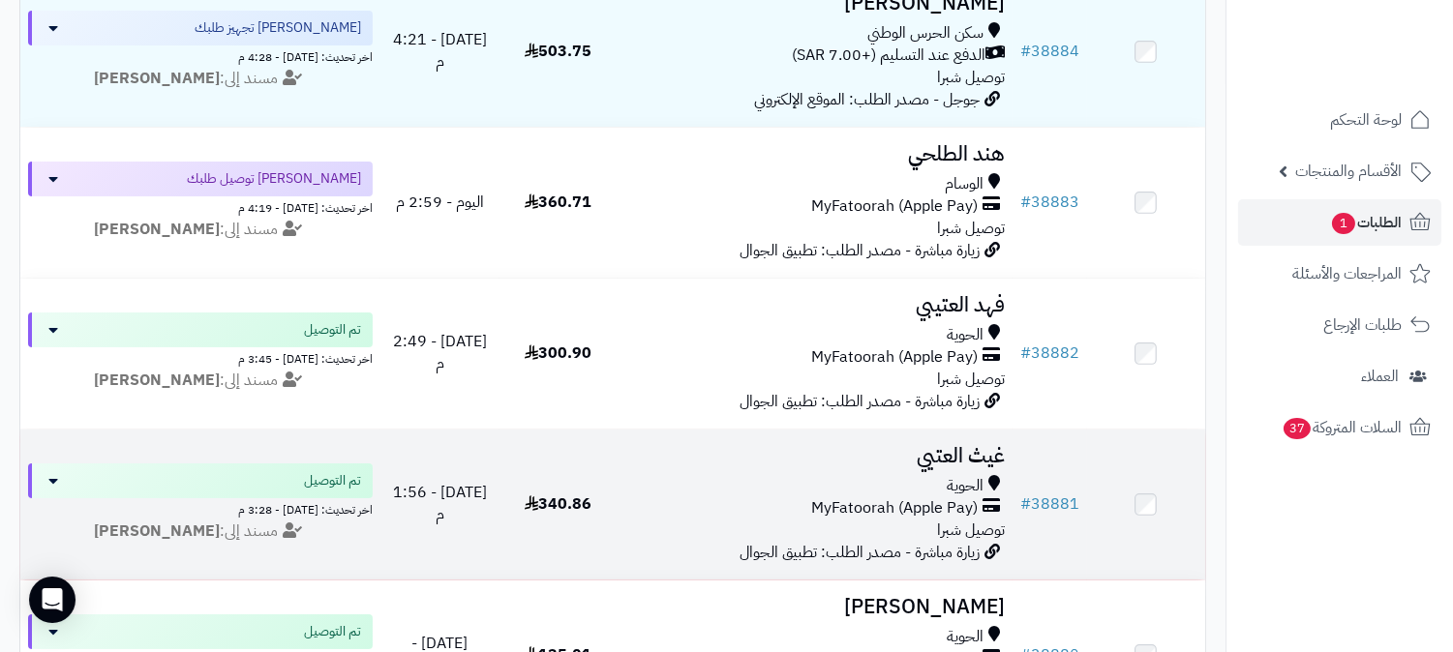
click at [952, 462] on h3 "غيث العتيي" at bounding box center [814, 456] width 379 height 22
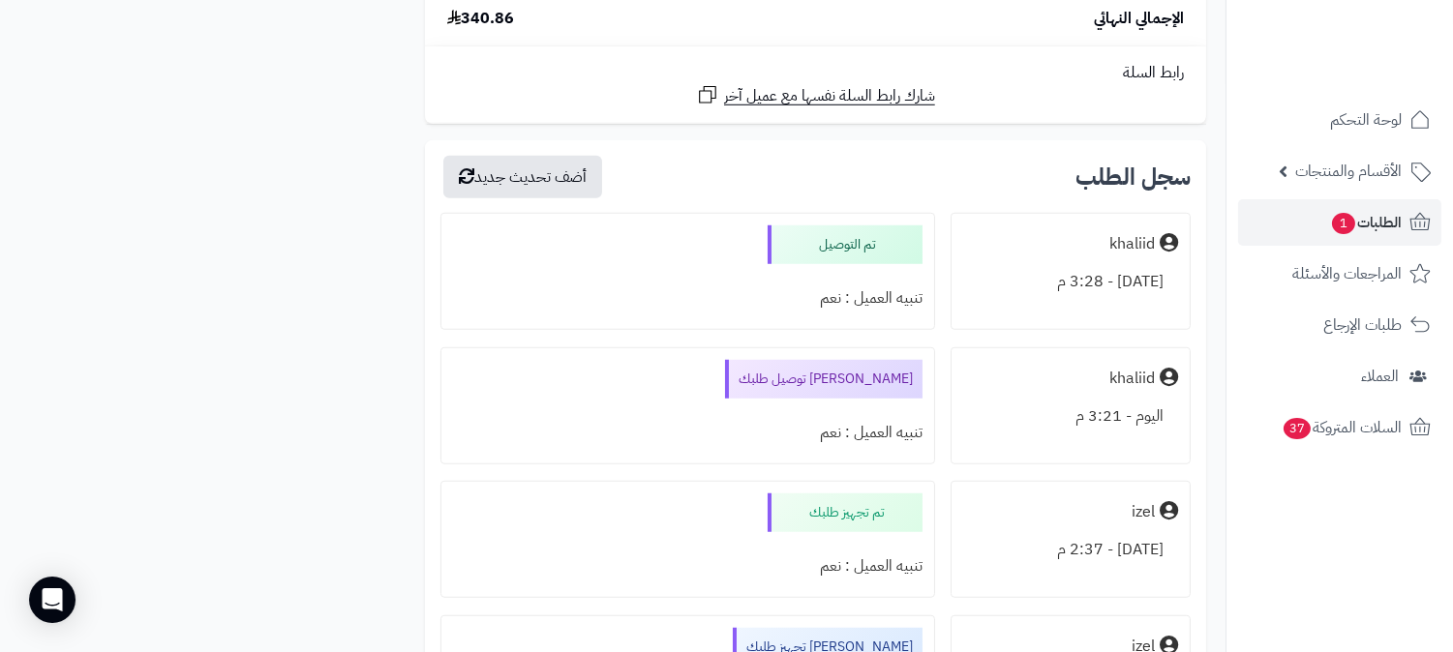
scroll to position [2695, 0]
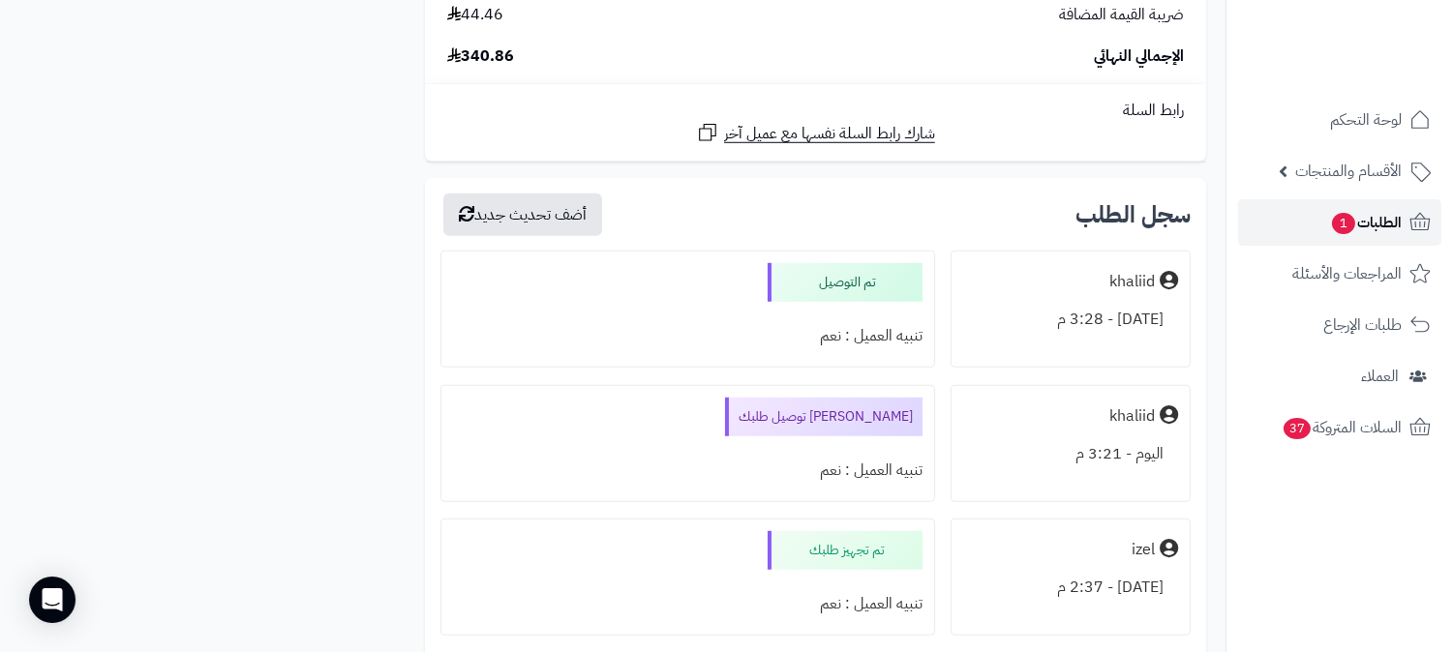
click at [1387, 206] on link "الطلبات 1" at bounding box center [1339, 222] width 203 height 46
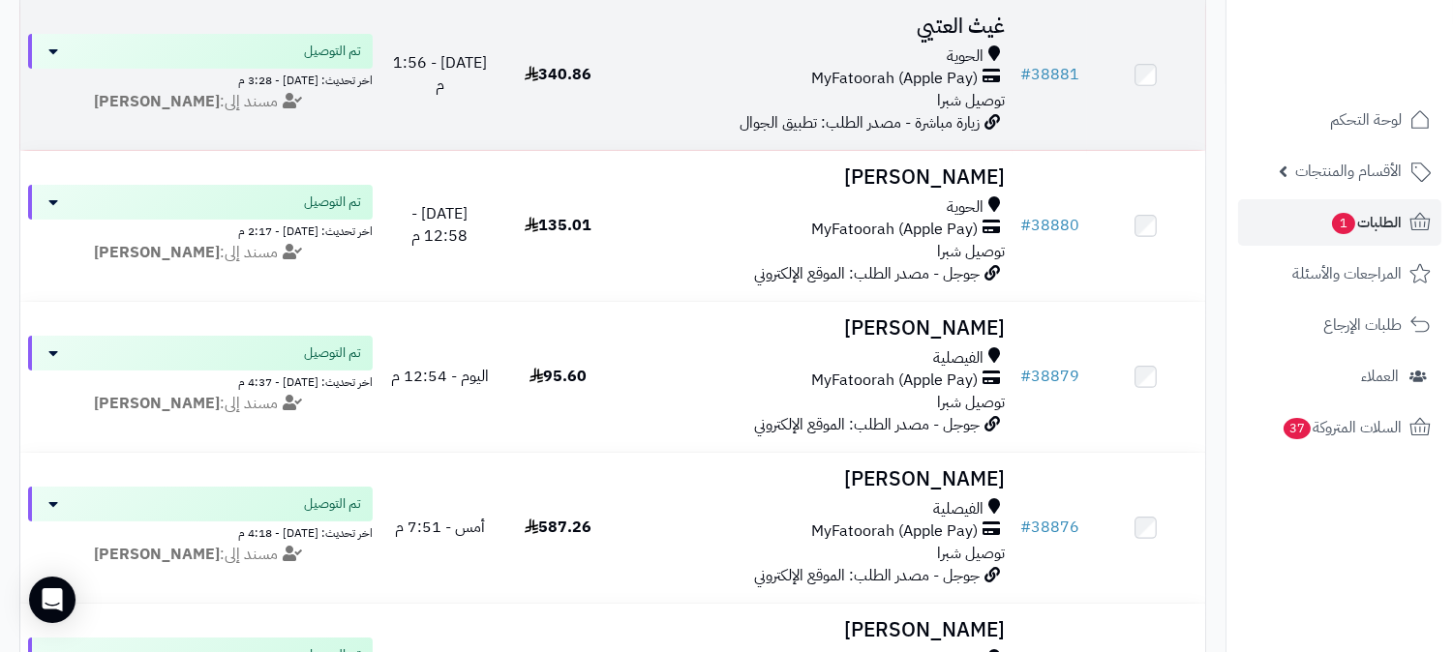
scroll to position [968, 0]
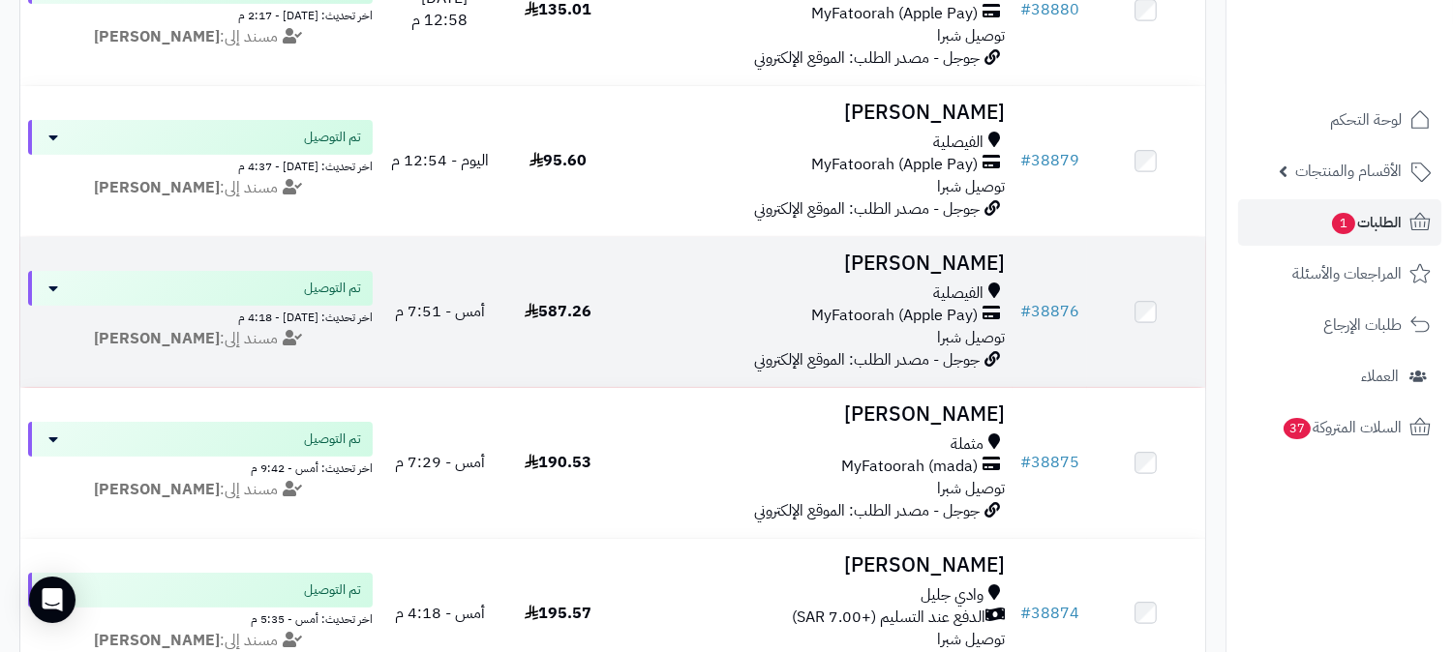
click at [976, 263] on h3 "[PERSON_NAME]" at bounding box center [814, 264] width 379 height 22
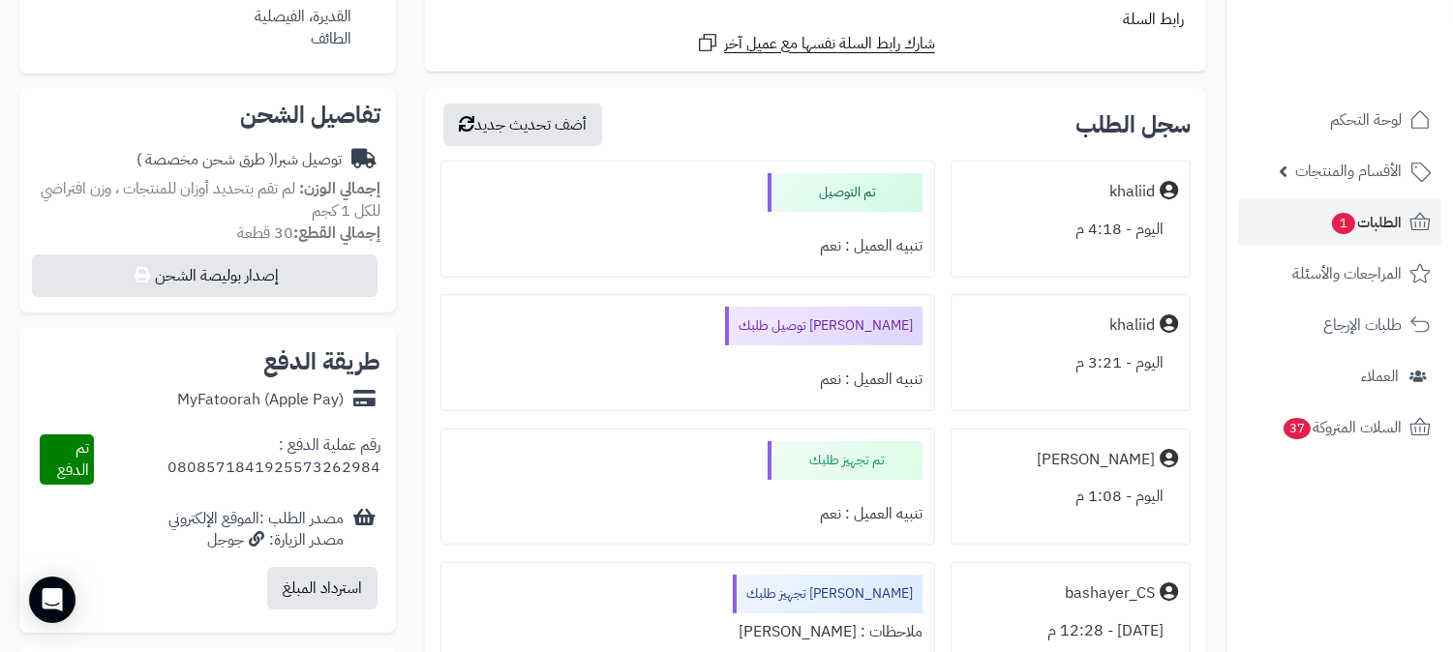
scroll to position [499, 0]
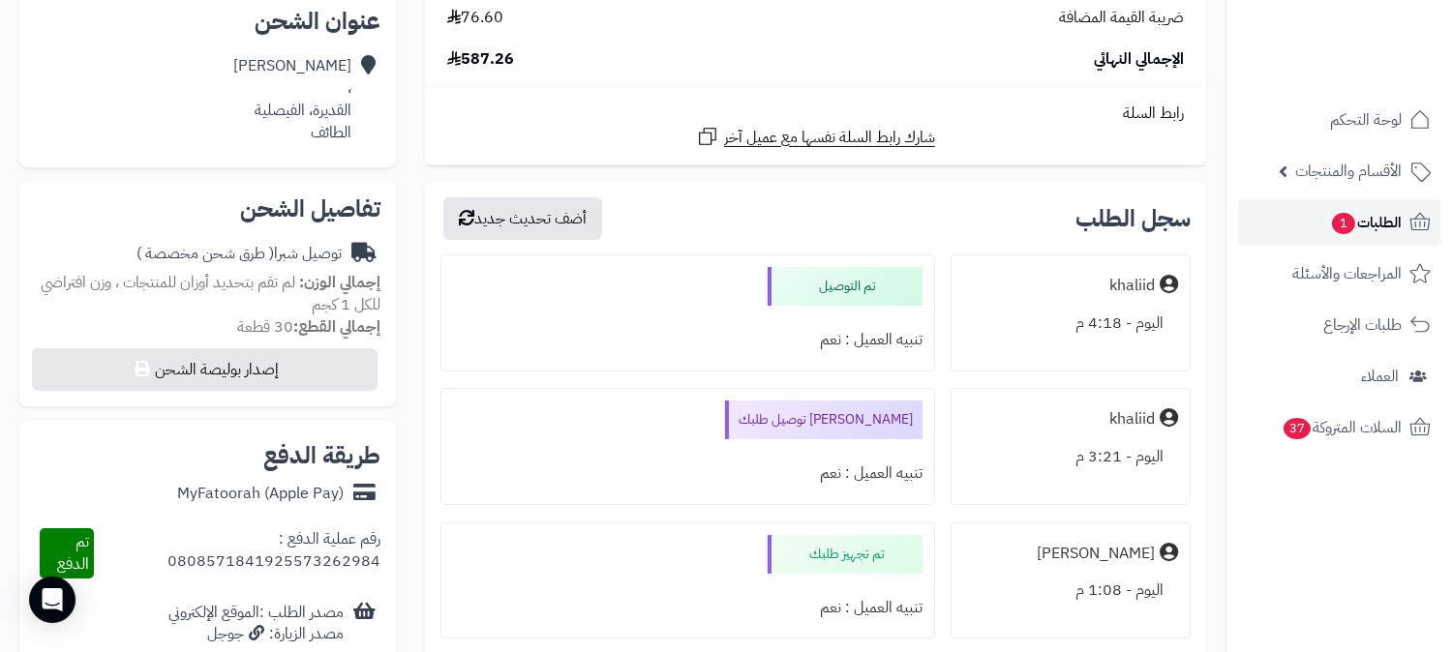
click at [1362, 209] on span "الطلبات 1" at bounding box center [1366, 222] width 72 height 27
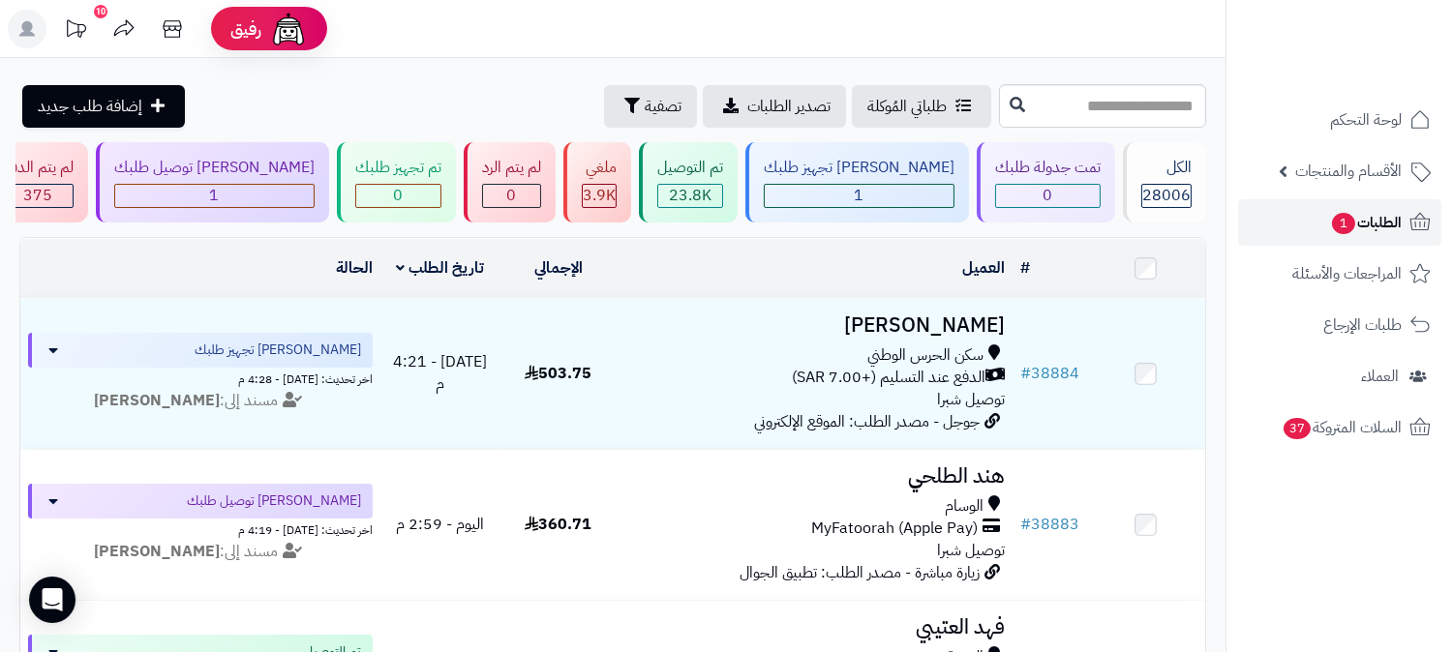
click at [1339, 217] on span "1" at bounding box center [1343, 223] width 24 height 22
click at [1344, 220] on span "1" at bounding box center [1343, 223] width 23 height 21
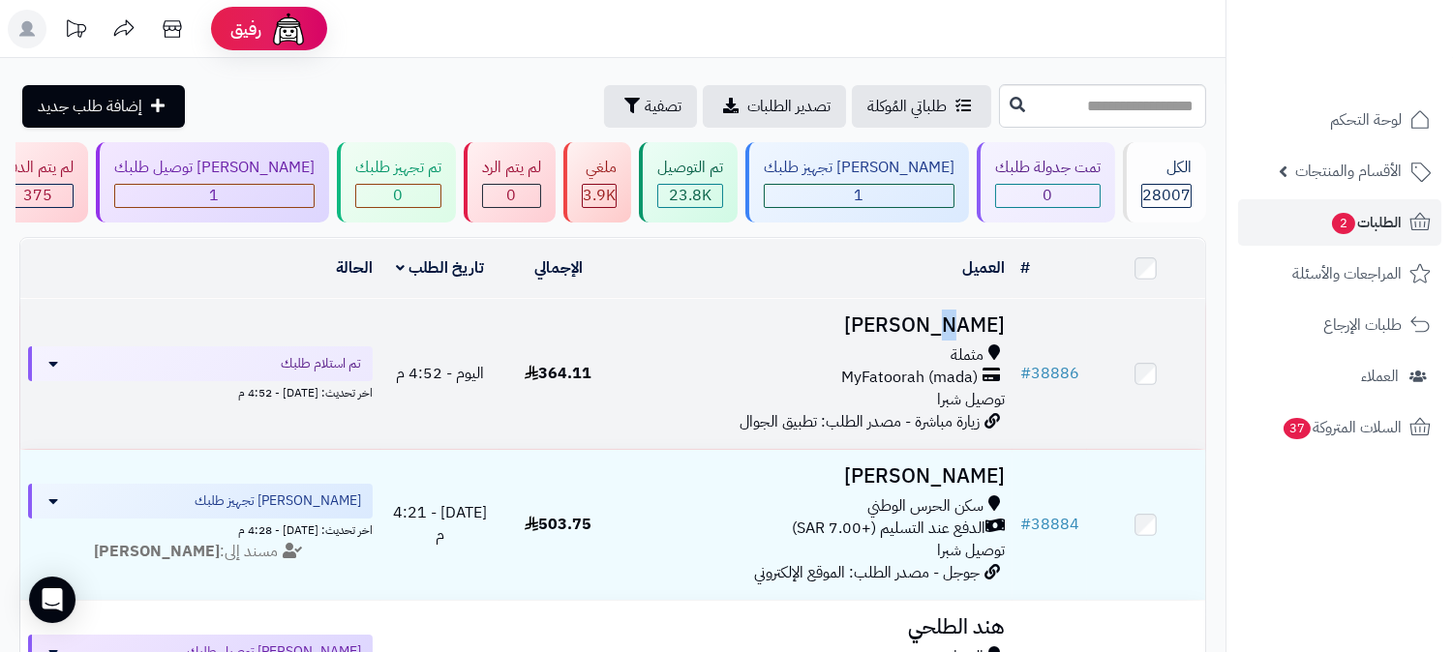
click at [921, 322] on h3 "[PERSON_NAME]" at bounding box center [814, 326] width 379 height 22
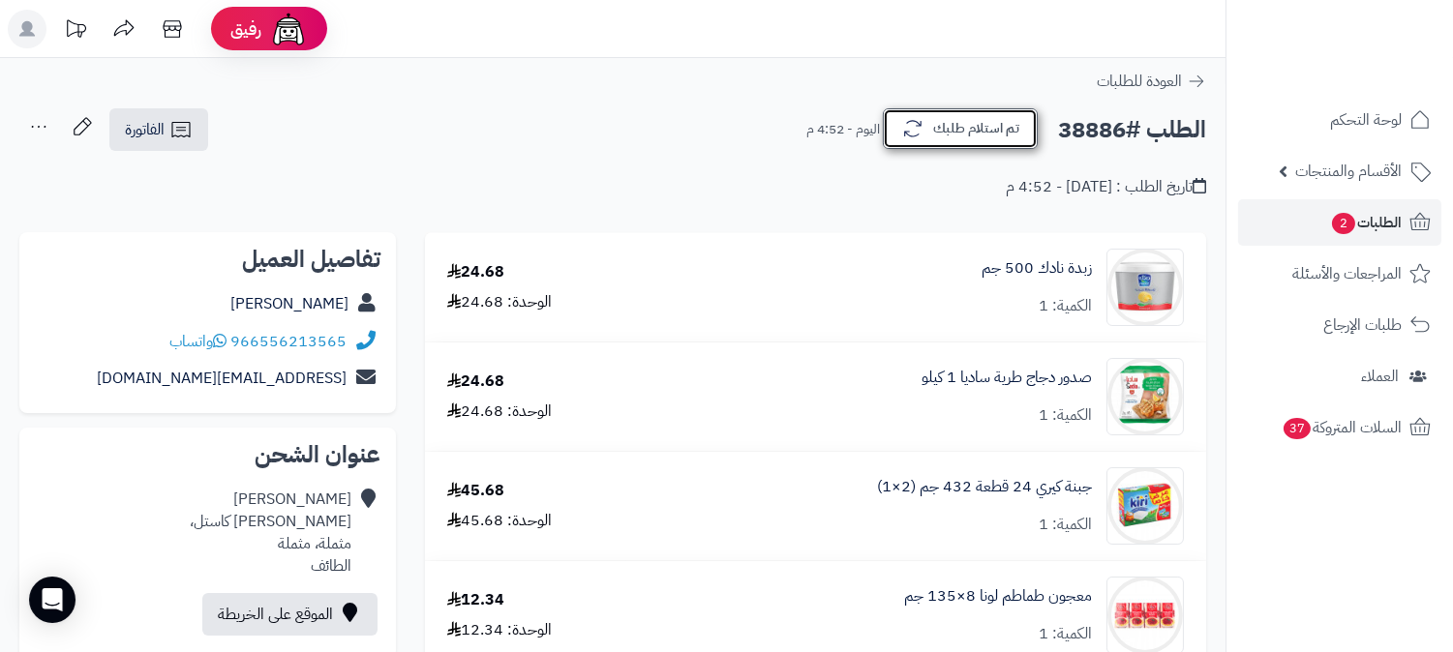
click at [1014, 122] on button "تم استلام طلبك" at bounding box center [960, 128] width 155 height 41
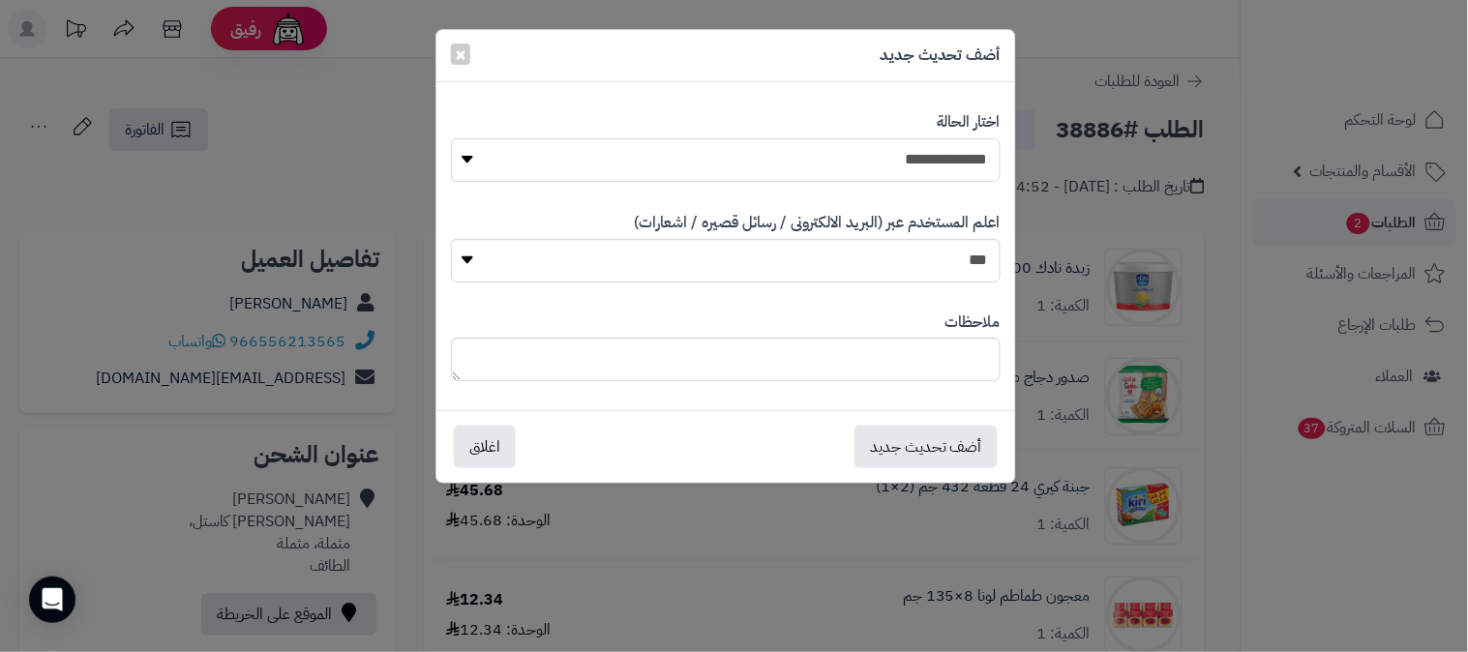
drag, startPoint x: 950, startPoint y: 156, endPoint x: 949, endPoint y: 178, distance: 22.3
click at [950, 156] on select "**********" at bounding box center [726, 160] width 550 height 44
select select "*"
click at [451, 138] on select "**********" at bounding box center [726, 160] width 550 height 44
click at [929, 431] on button "أضف تحديث جديد" at bounding box center [926, 446] width 143 height 43
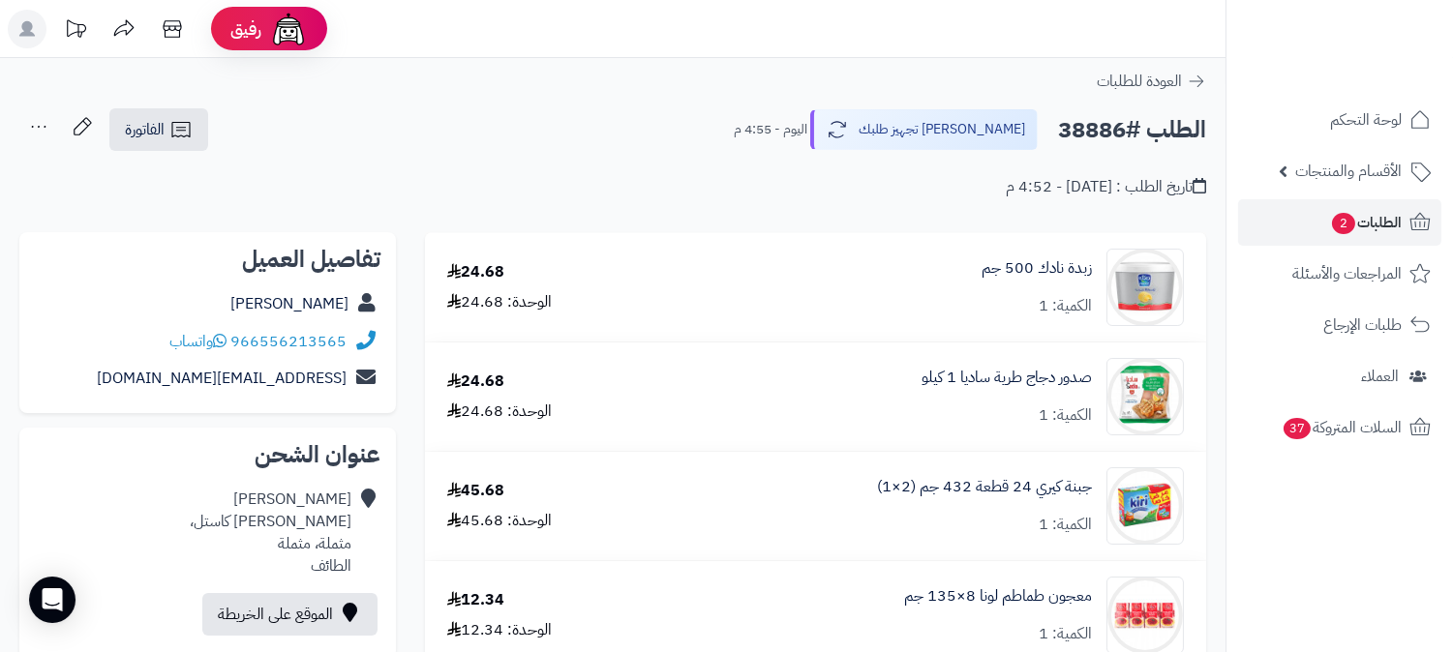
click at [30, 120] on icon at bounding box center [38, 126] width 39 height 39
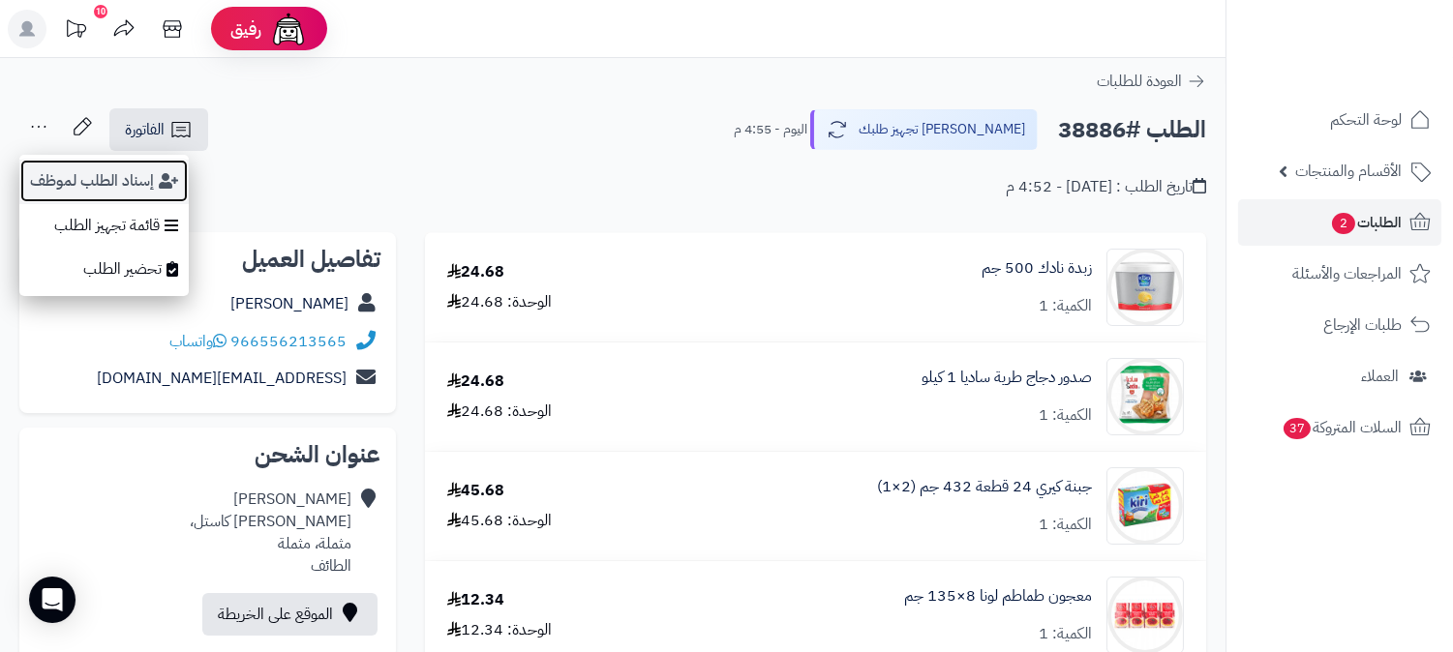
click at [112, 182] on button "إسناد الطلب لموظف" at bounding box center [103, 181] width 169 height 45
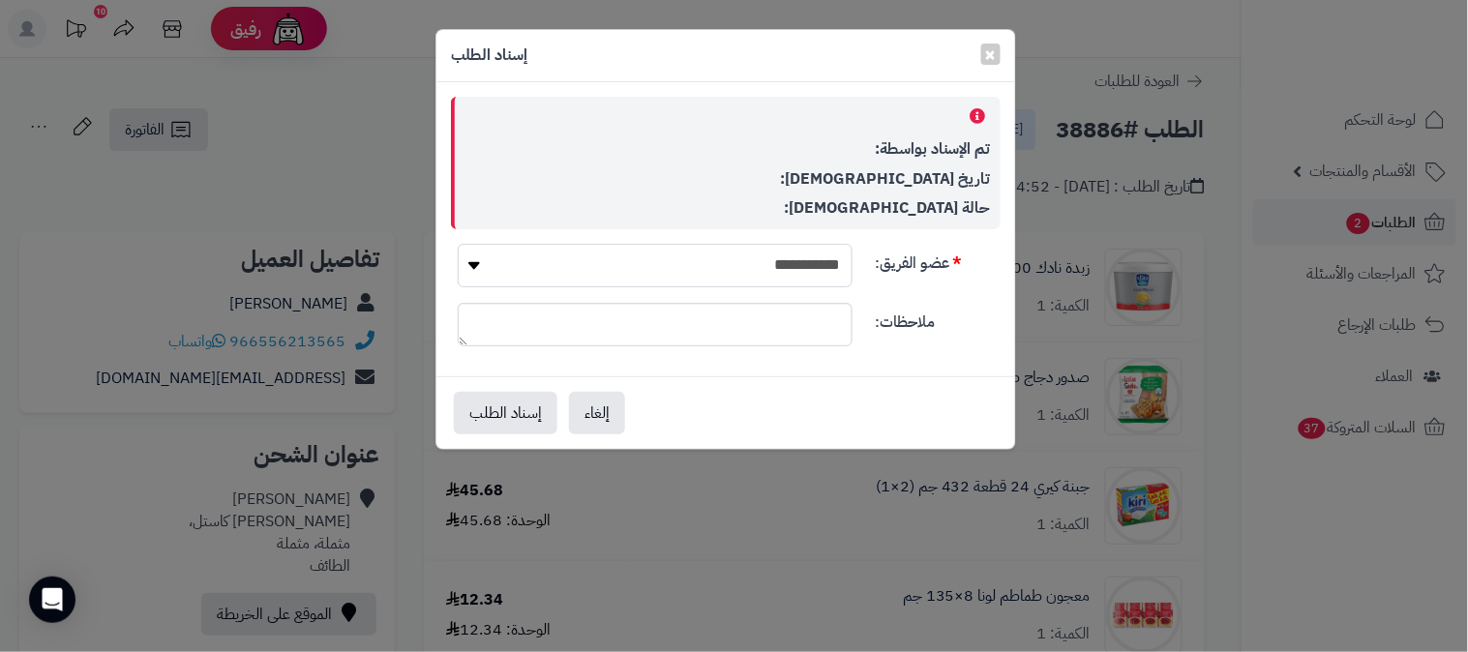
click at [757, 264] on select "**********" at bounding box center [655, 266] width 395 height 44
select select "**"
click at [458, 244] on select "**********" at bounding box center [655, 266] width 395 height 44
click at [506, 418] on button "إسناد الطلب" at bounding box center [506, 412] width 104 height 43
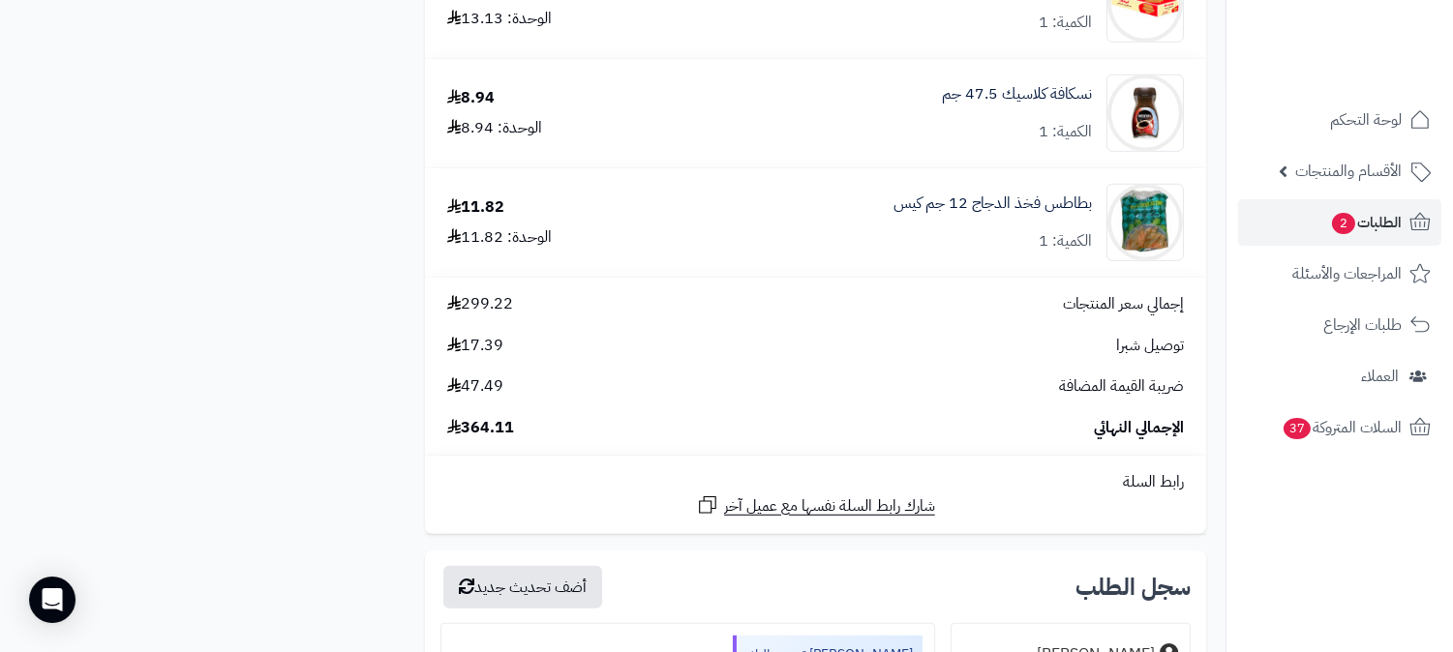
scroll to position [3011, 0]
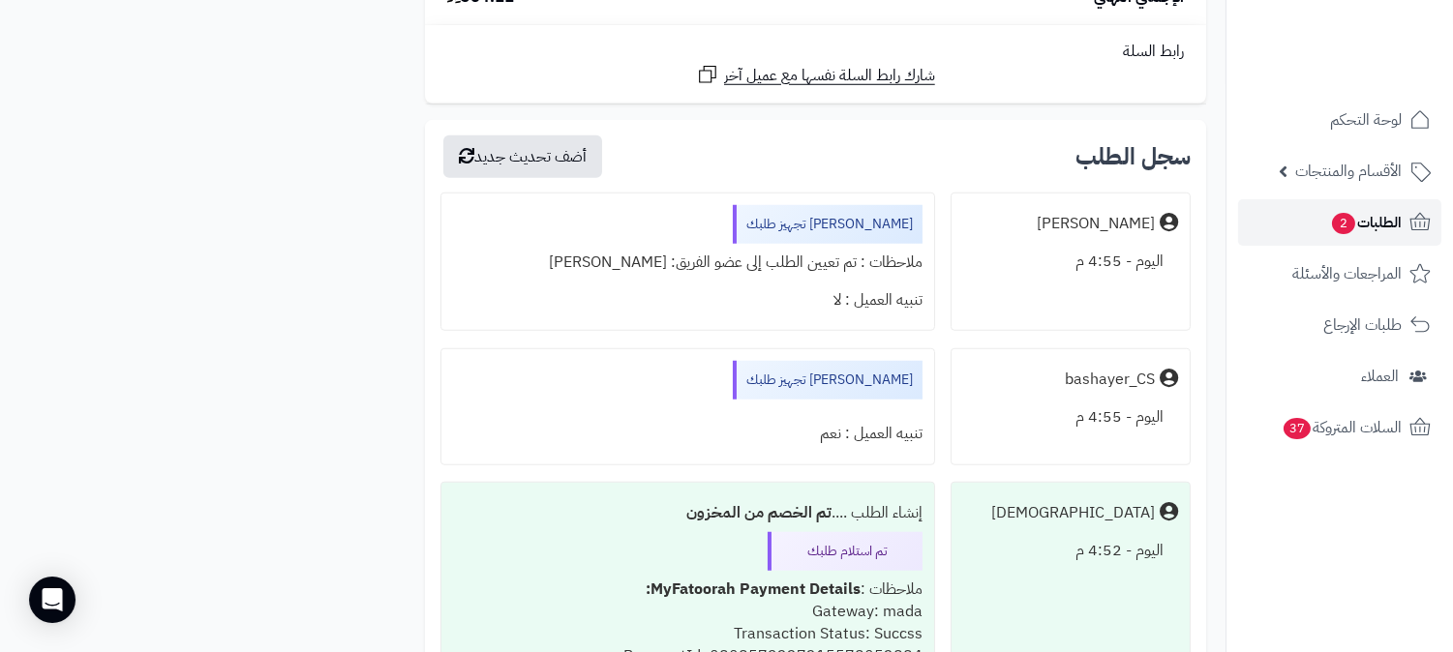
click at [1371, 219] on span "الطلبات 2" at bounding box center [1366, 222] width 72 height 27
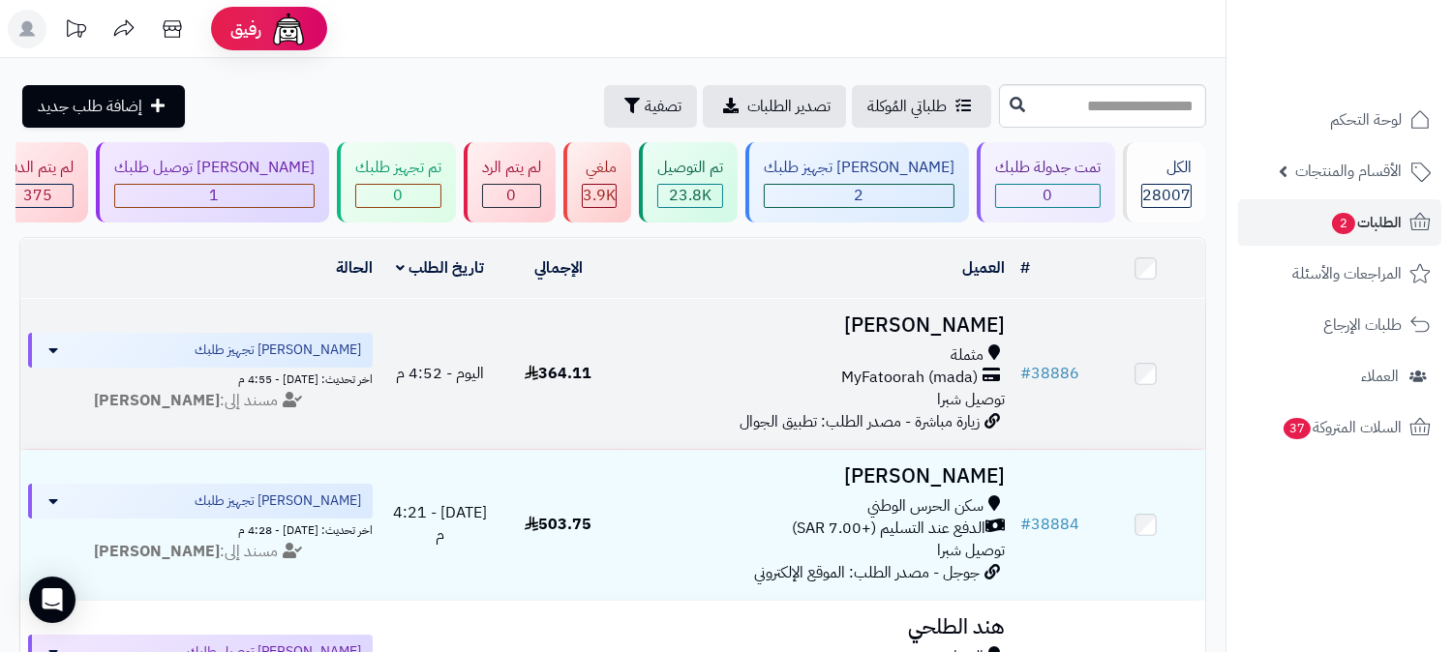
click at [862, 345] on div "مثملة" at bounding box center [814, 356] width 379 height 22
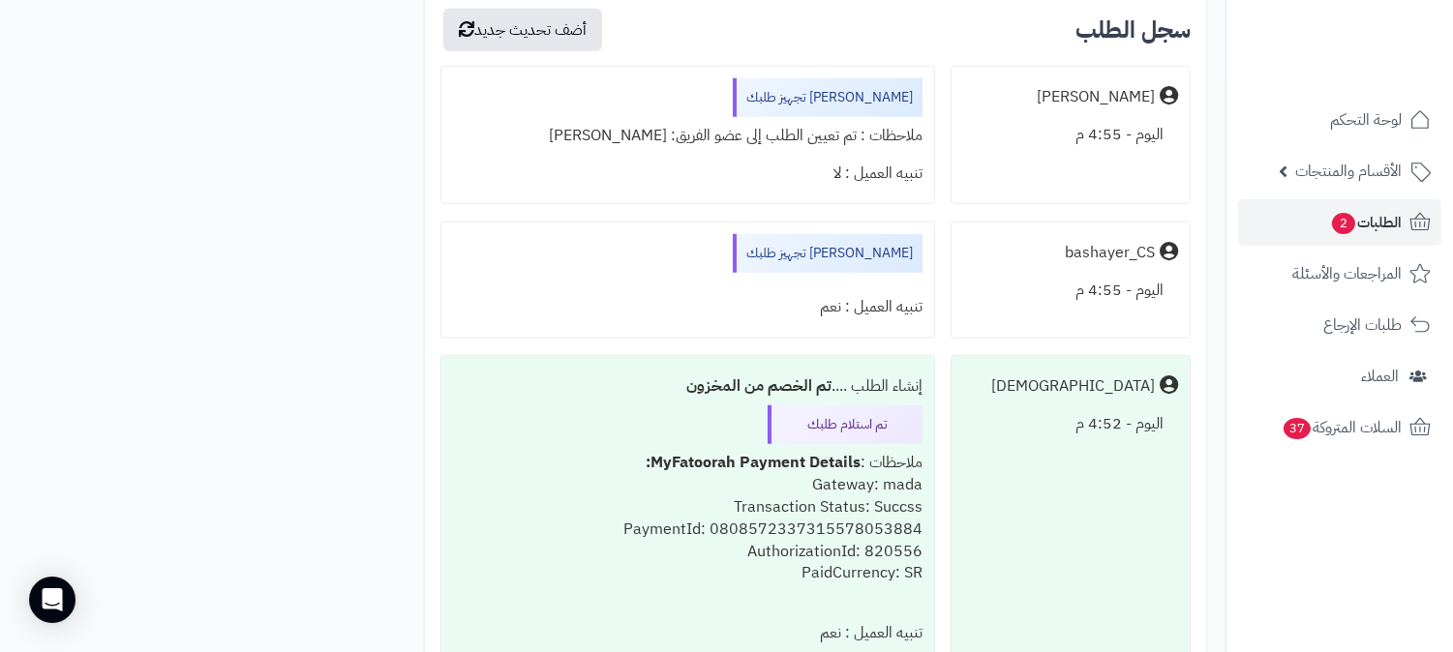
scroll to position [2927, 0]
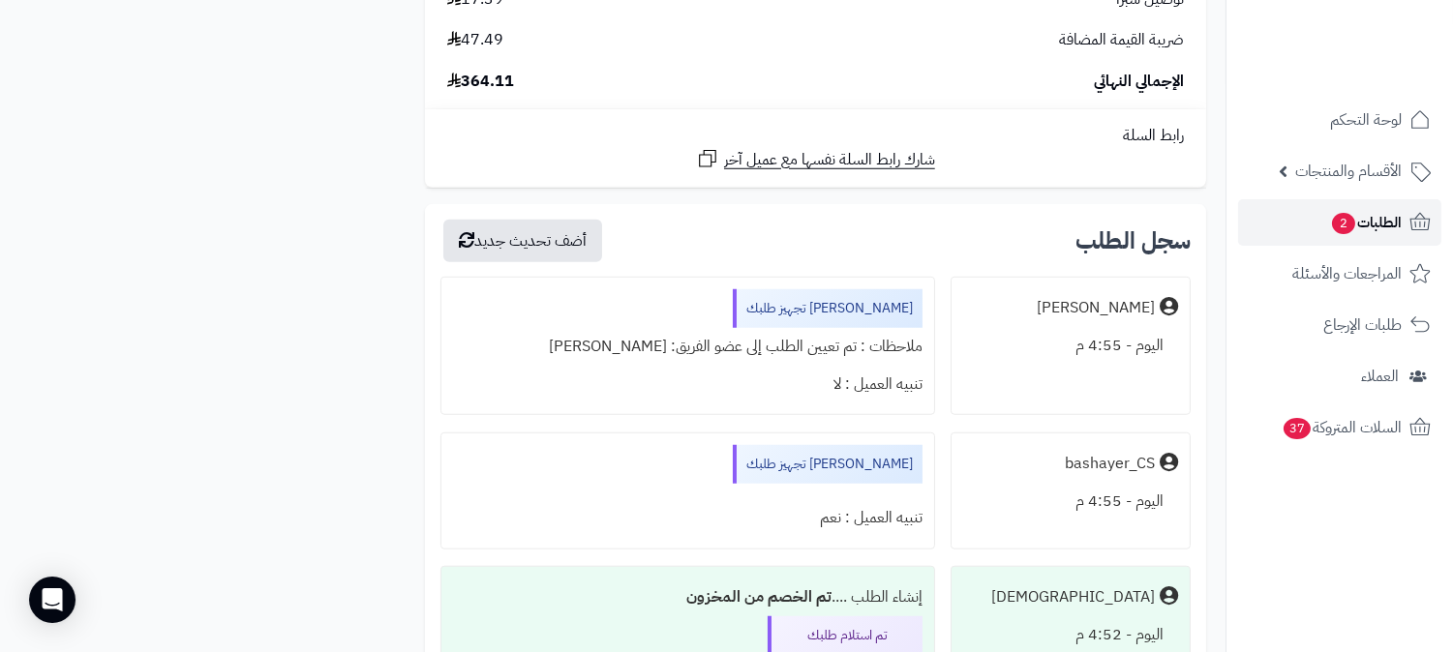
click at [1389, 219] on span "الطلبات 2" at bounding box center [1366, 222] width 72 height 27
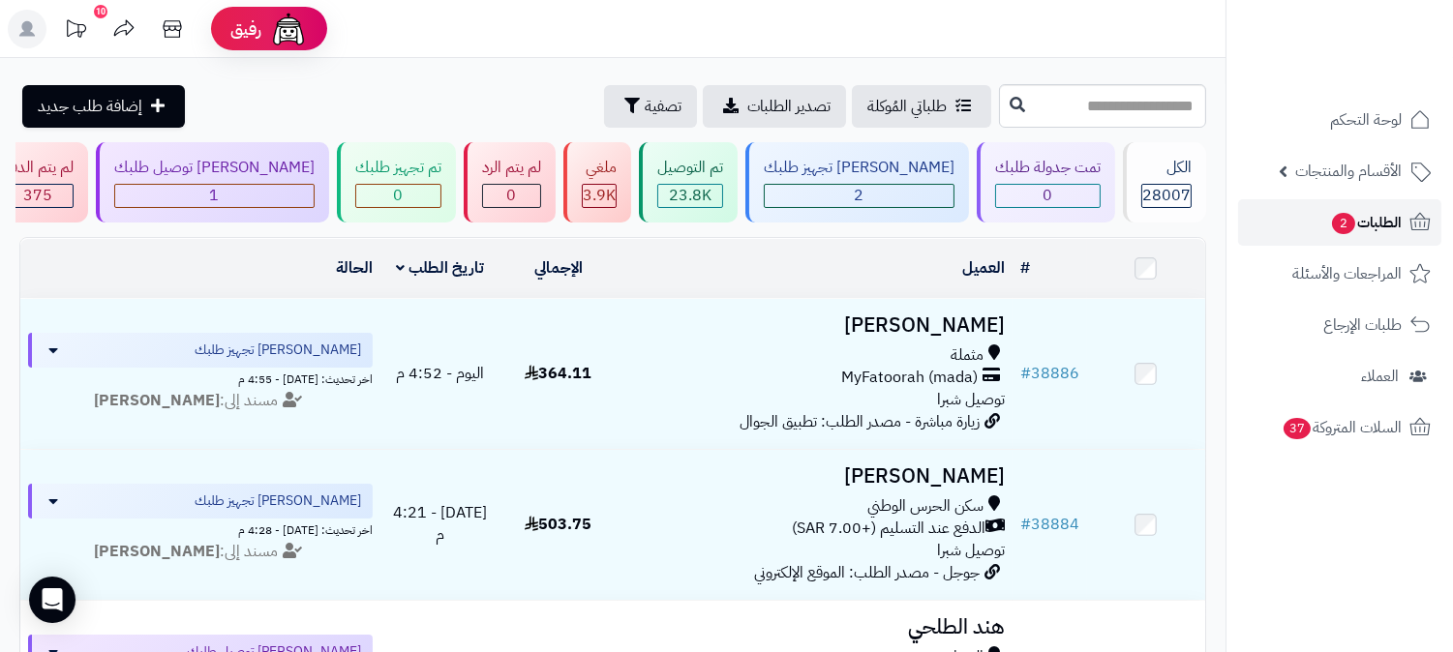
click at [1365, 216] on span "الطلبات 2" at bounding box center [1366, 222] width 72 height 27
click at [1374, 217] on span "الطلبات" at bounding box center [1379, 222] width 45 height 27
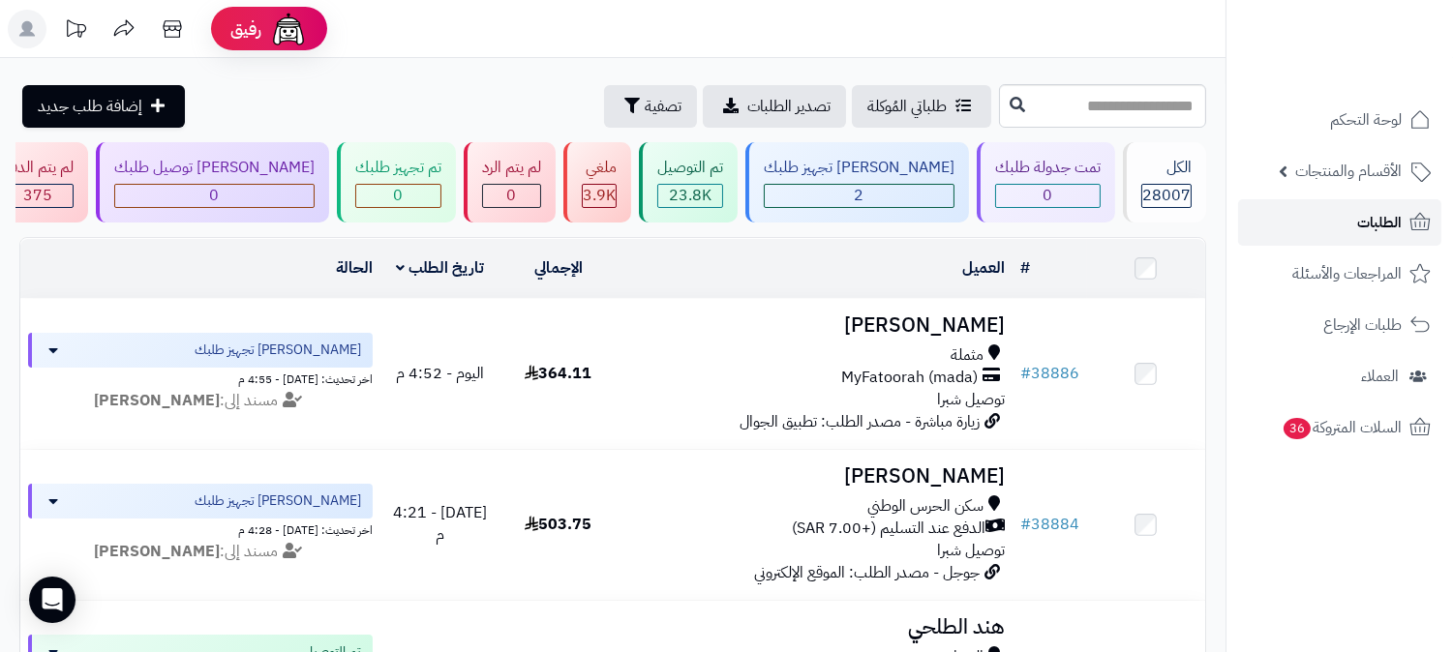
click at [1382, 226] on span "الطلبات" at bounding box center [1379, 222] width 45 height 27
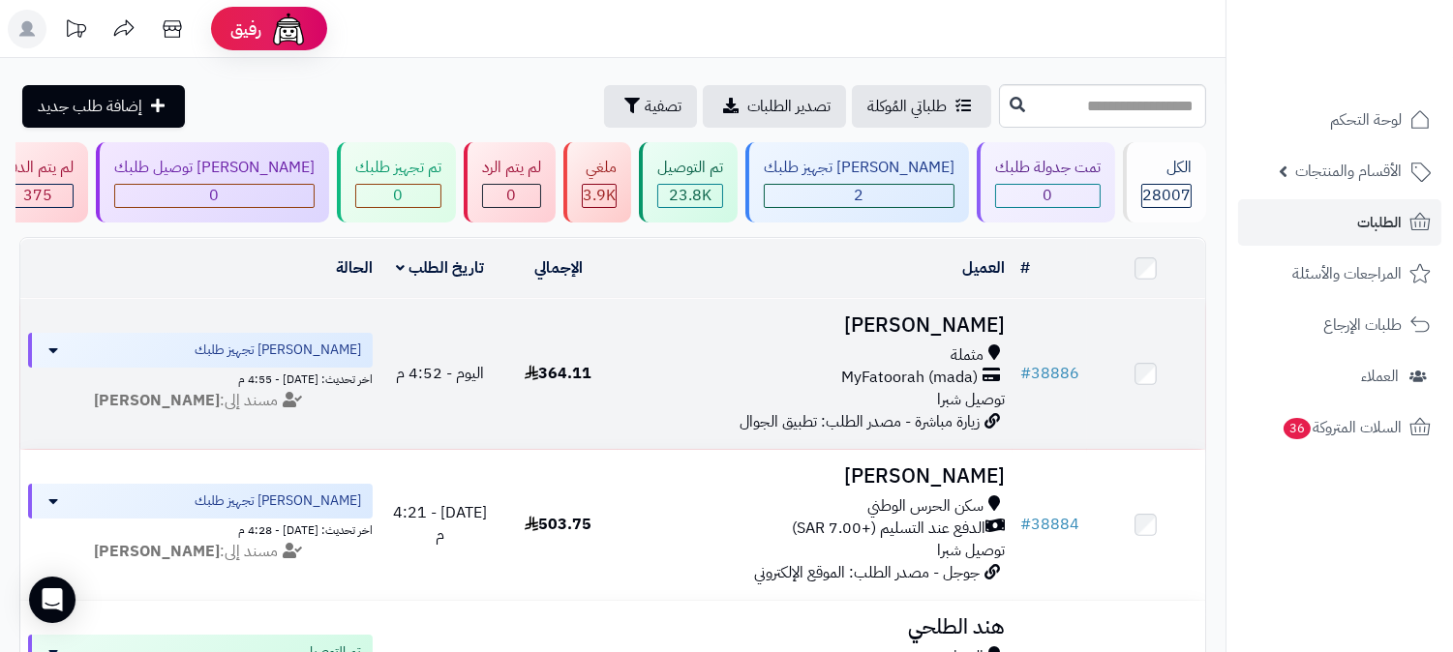
click at [901, 315] on h3 "[PERSON_NAME]" at bounding box center [814, 326] width 379 height 22
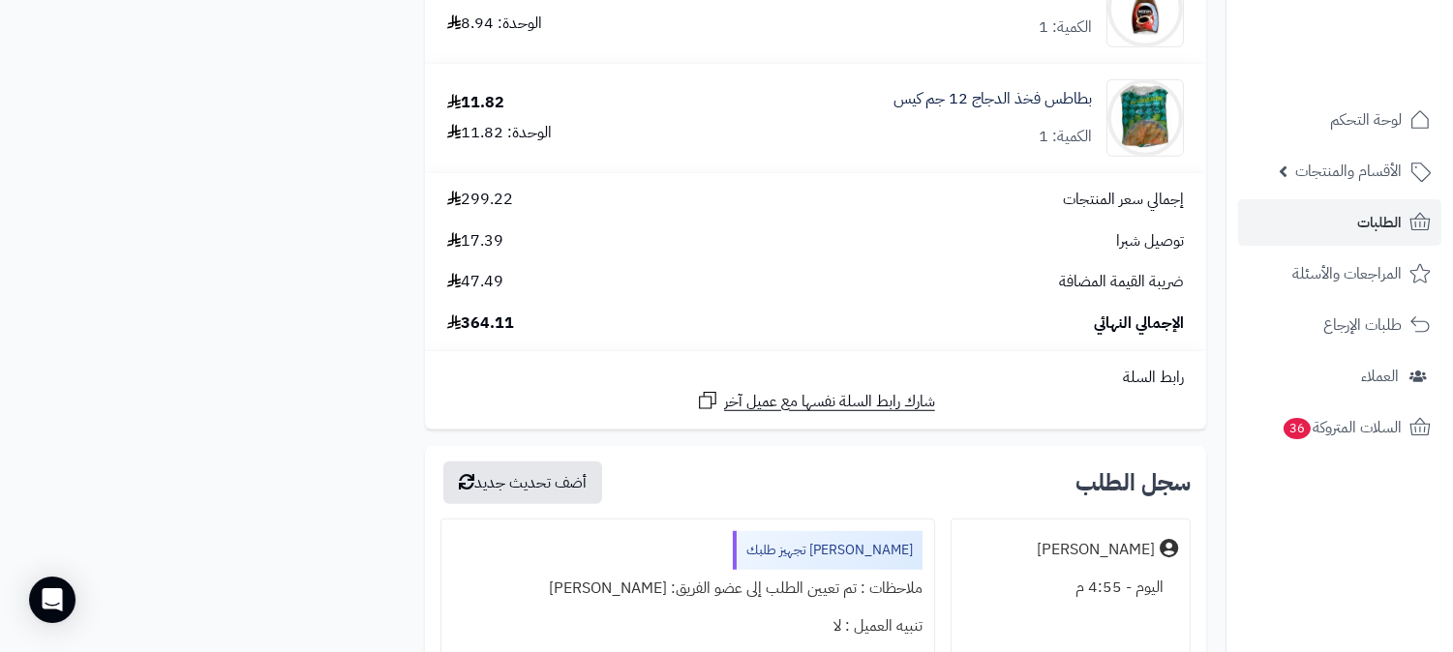
scroll to position [2688, 0]
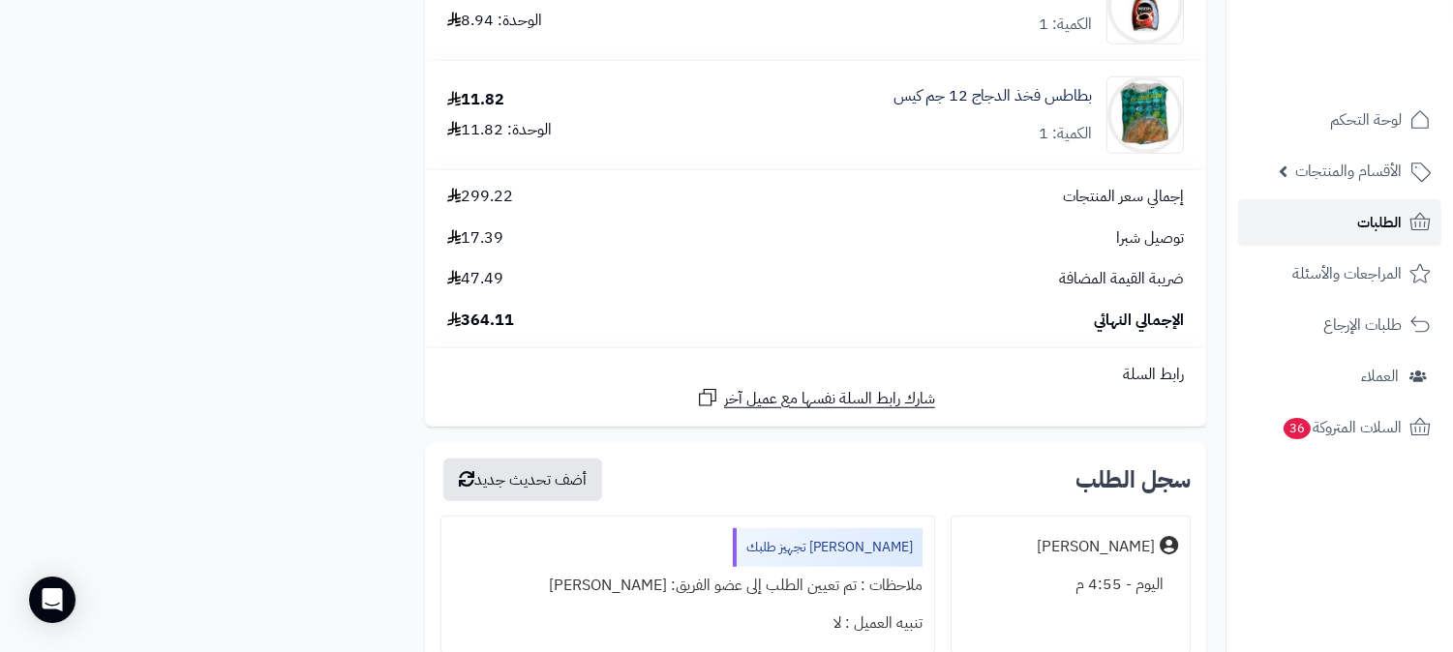
click at [1376, 214] on span "الطلبات" at bounding box center [1379, 222] width 45 height 27
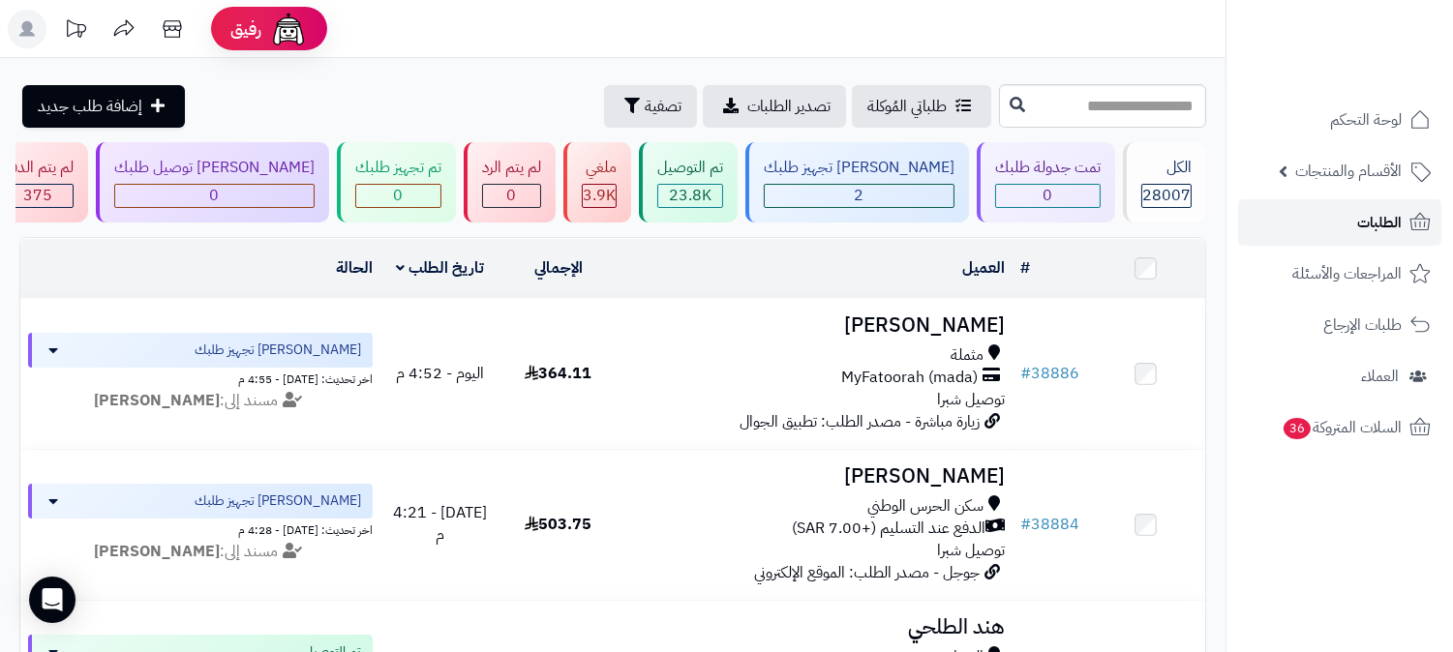
click at [1329, 220] on link "الطلبات" at bounding box center [1339, 222] width 203 height 46
click at [1333, 207] on link "الطلبات" at bounding box center [1339, 222] width 203 height 46
click at [1379, 223] on span "الطلبات" at bounding box center [1379, 222] width 45 height 27
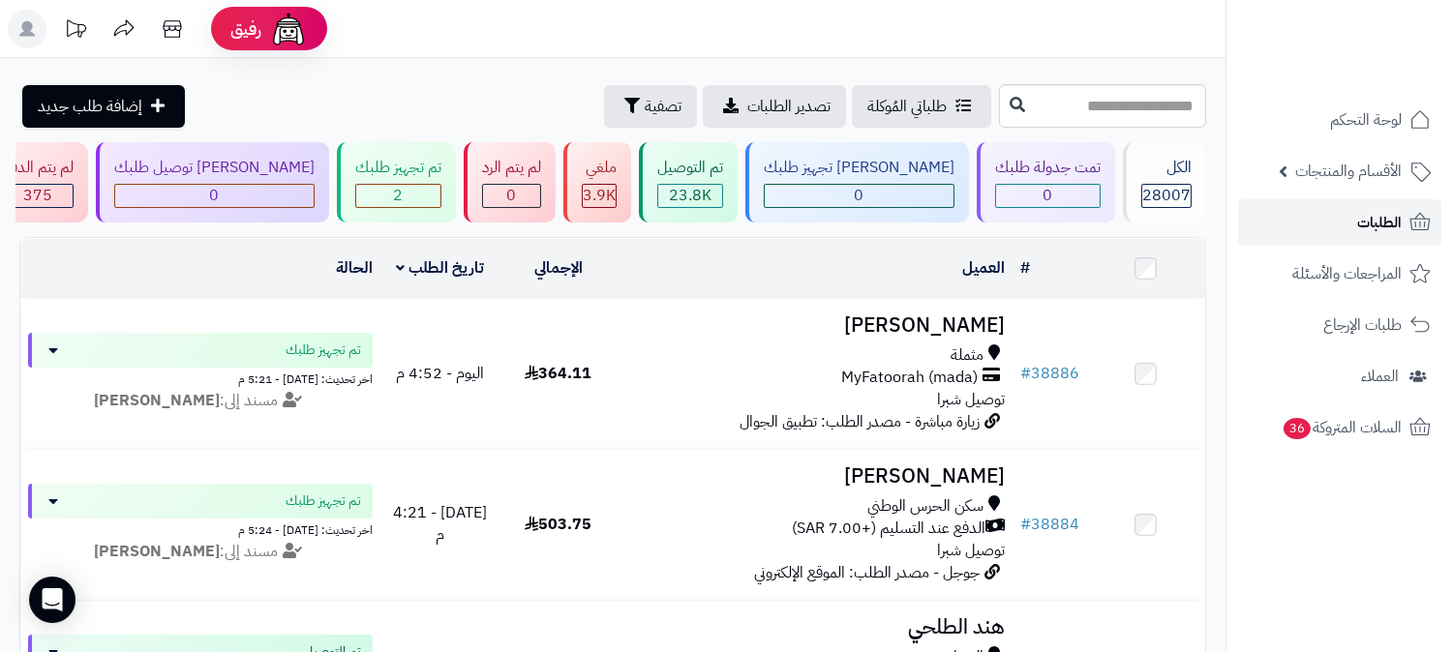
click at [1332, 230] on link "الطلبات" at bounding box center [1339, 222] width 203 height 46
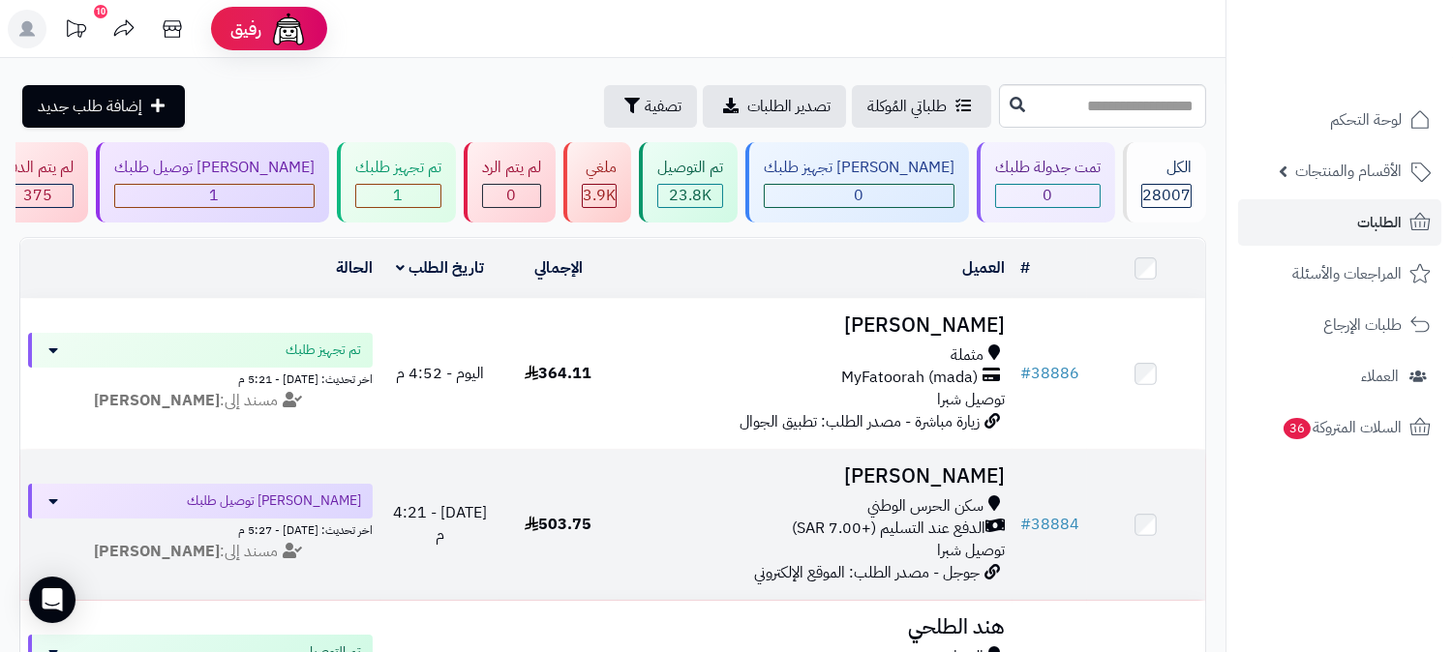
click at [959, 477] on h3 "[PERSON_NAME]" at bounding box center [814, 477] width 379 height 22
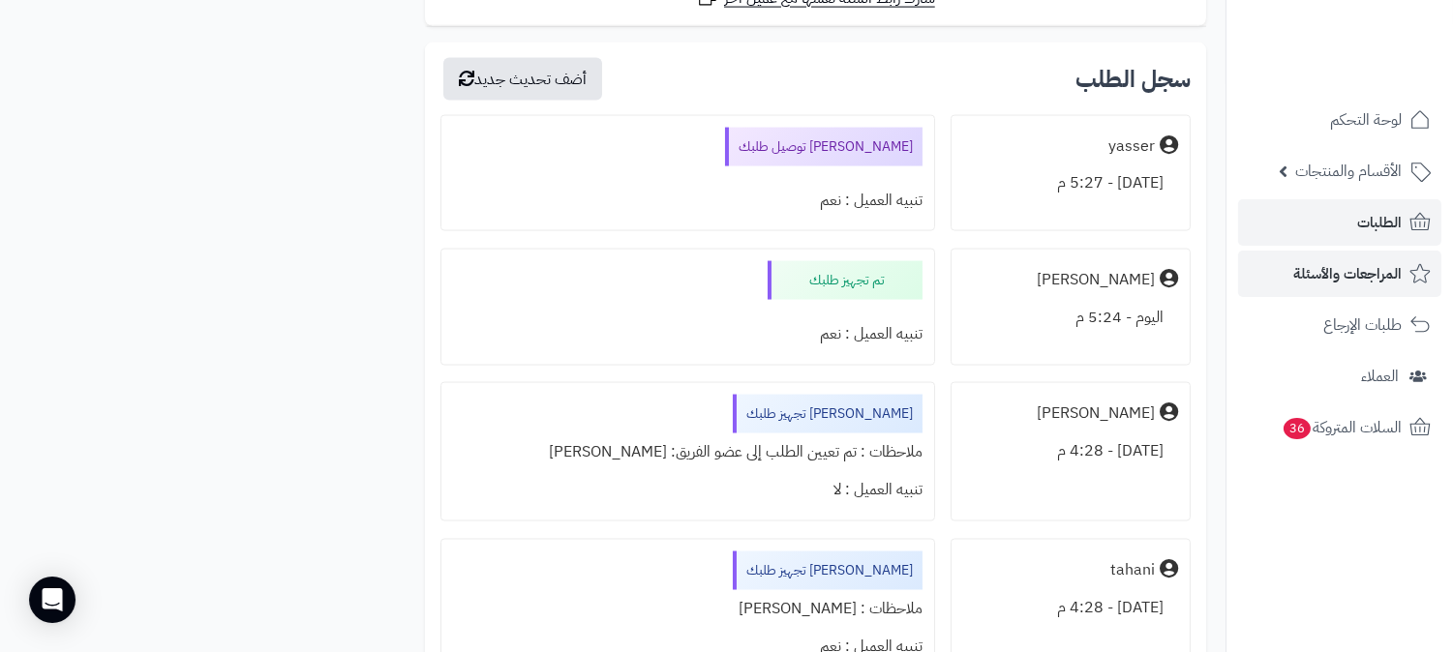
scroll to position [5377, 0]
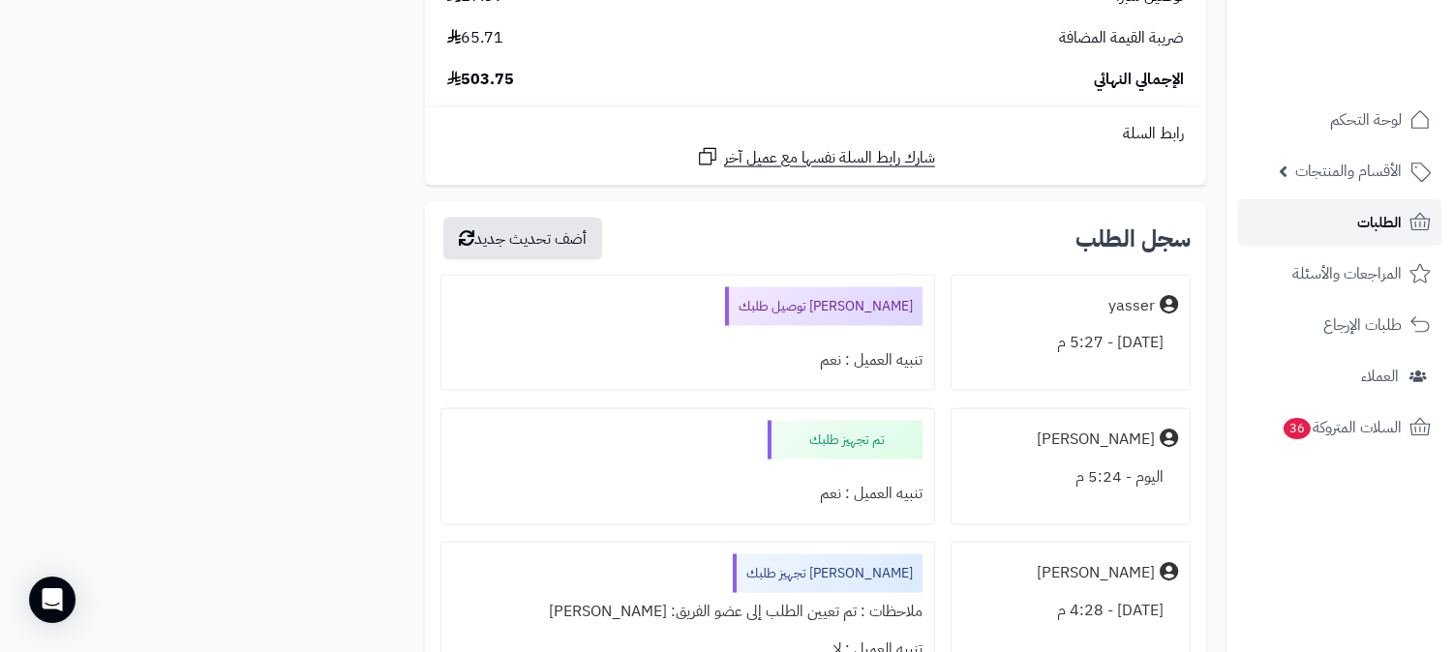
click at [1398, 206] on link "الطلبات" at bounding box center [1339, 222] width 203 height 46
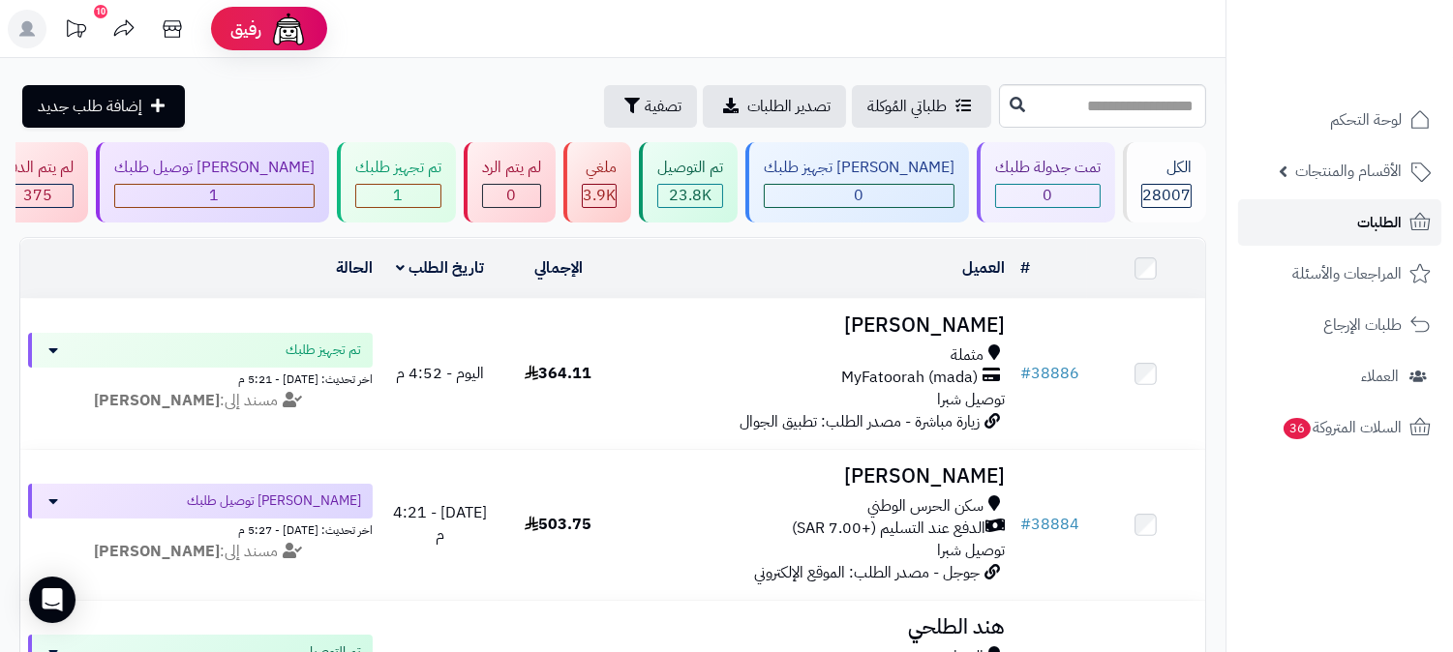
click at [1375, 225] on span "الطلبات" at bounding box center [1379, 222] width 45 height 27
click at [1408, 219] on icon at bounding box center [1419, 222] width 23 height 23
click at [1367, 223] on span "الطلبات" at bounding box center [1379, 222] width 45 height 27
click at [1381, 230] on span "الطلبات" at bounding box center [1379, 222] width 45 height 27
